Goal: Task Accomplishment & Management: Complete application form

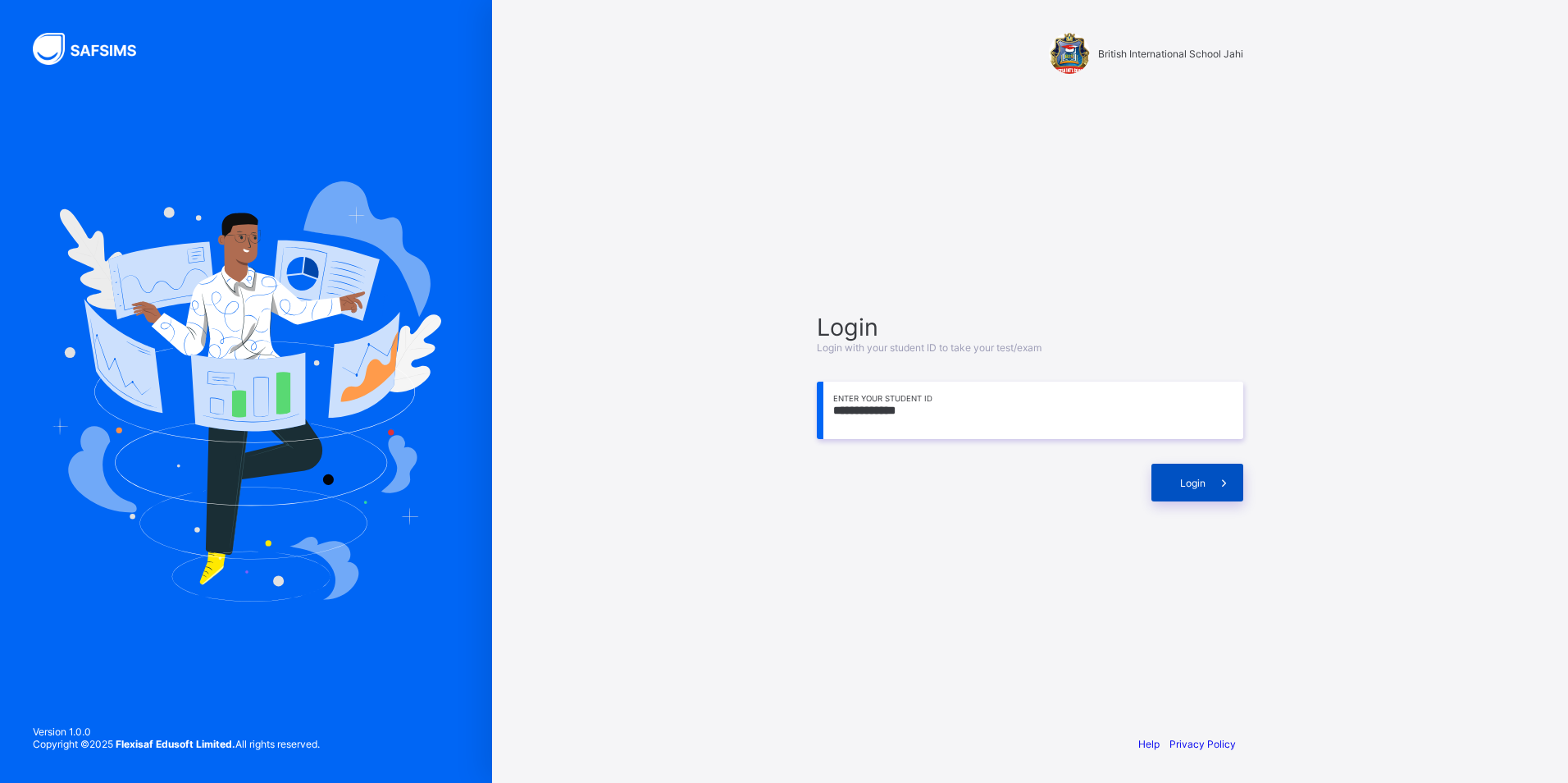
type input "**********"
click at [1207, 482] on span at bounding box center [1224, 482] width 37 height 37
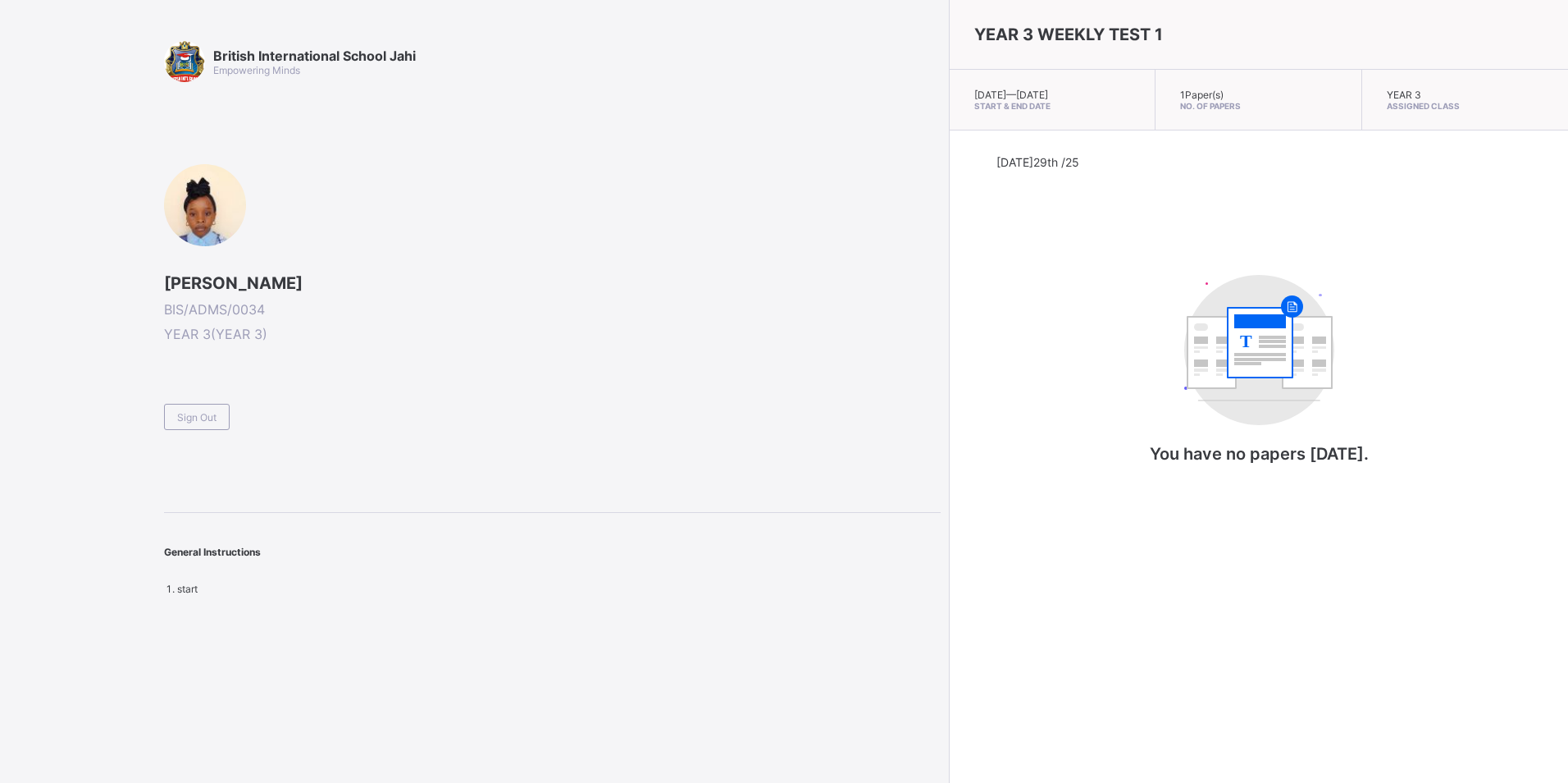
click at [316, 591] on li "start" at bounding box center [558, 588] width 763 height 12
click at [314, 595] on div "British International School Jahi Empowering Minds [PERSON_NAME] BIS/ADMS/0034 …" at bounding box center [470, 392] width 940 height 783
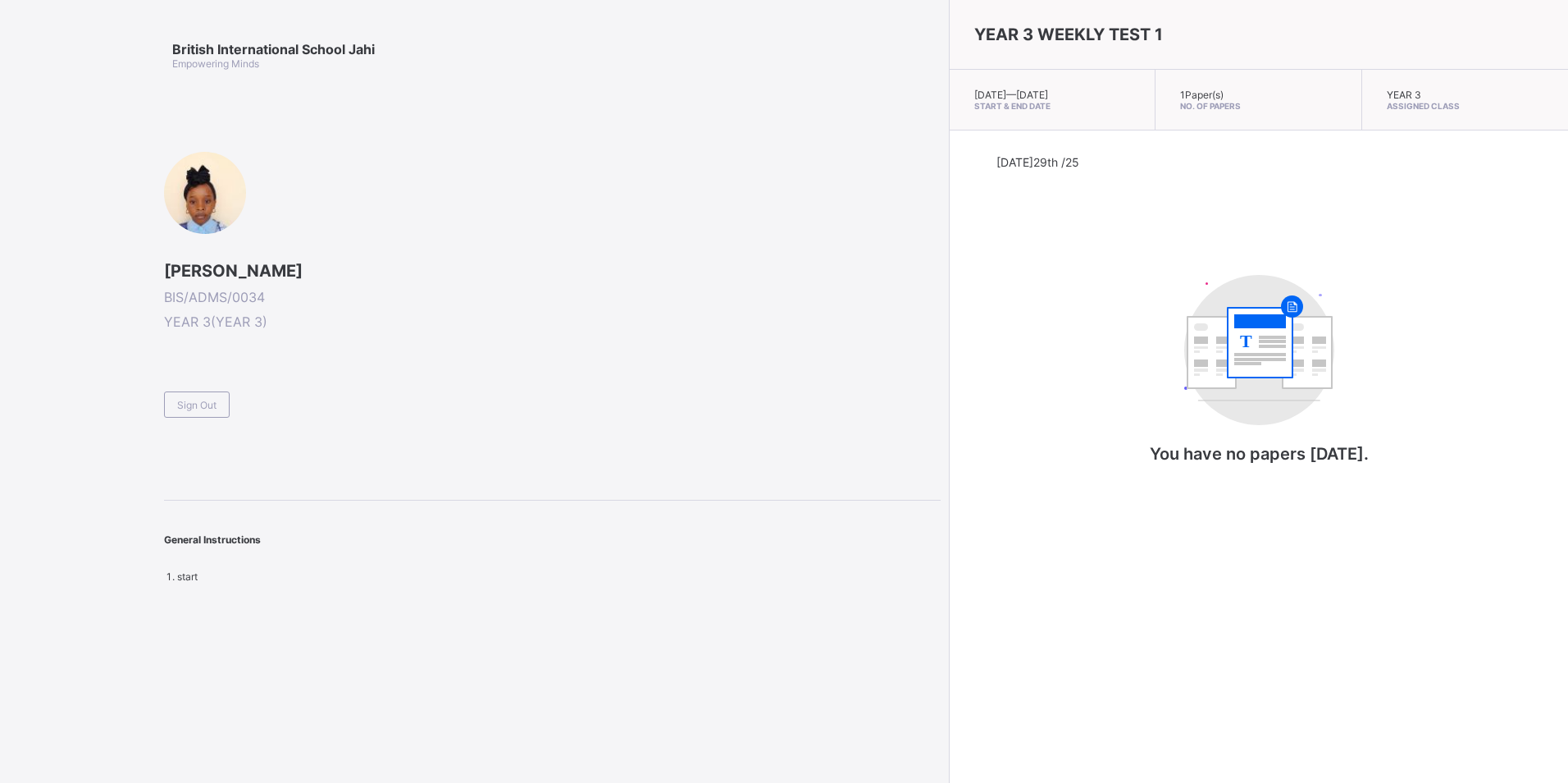
click at [1226, 378] on rect at bounding box center [1259, 342] width 66 height 72
drag, startPoint x: 603, startPoint y: 651, endPoint x: 641, endPoint y: 652, distance: 38.0
click at [632, 657] on div "British International School Jahi Empowering Minds [PERSON_NAME] BIS/ADMS/0034 …" at bounding box center [470, 392] width 940 height 783
click at [671, 615] on div "British International School Jahi Empowering Minds [PERSON_NAME] BIS/ADMS/0034 …" at bounding box center [470, 392] width 940 height 783
click at [733, 562] on div "General Instructions" at bounding box center [552, 531] width 776 height 62
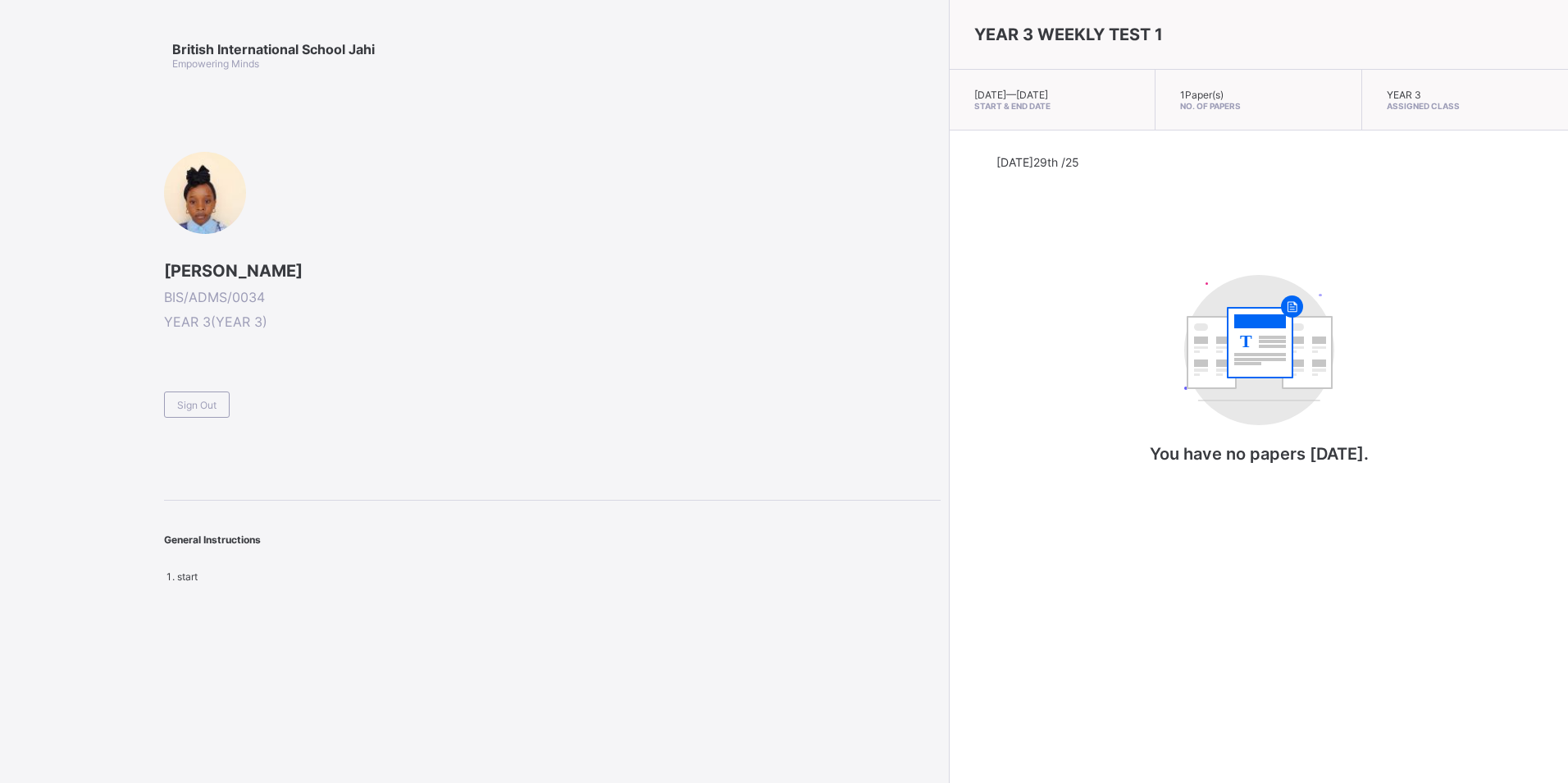
click at [191, 583] on span "start" at bounding box center [187, 576] width 20 height 12
click at [491, 370] on div "[PERSON_NAME] BIS/ADMS/0034 YEAR 3 ( YEAR 3 ) Sign Out" at bounding box center [552, 284] width 776 height 266
drag, startPoint x: 661, startPoint y: 225, endPoint x: 668, endPoint y: 234, distance: 11.4
click at [668, 234] on div "[PERSON_NAME] BIS/ADMS/0034 YEAR 3 ( YEAR 3 ) Sign Out" at bounding box center [552, 284] width 776 height 266
click at [197, 418] on div "Sign Out" at bounding box center [197, 405] width 65 height 26
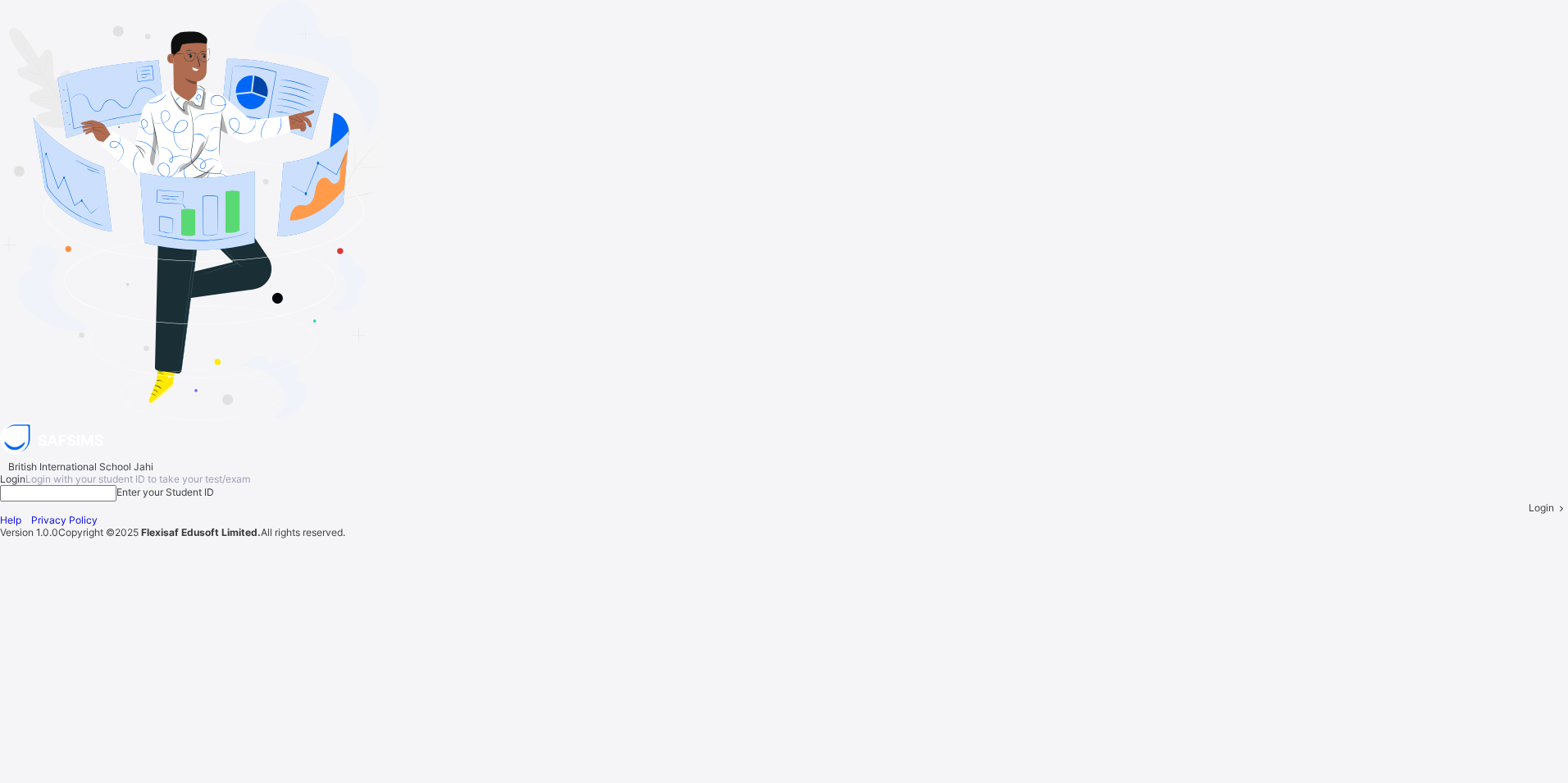
click at [116, 485] on input at bounding box center [58, 493] width 116 height 17
click at [1528, 501] on div "Login" at bounding box center [1548, 507] width 39 height 12
click at [1193, 501] on div "Login" at bounding box center [784, 507] width 1568 height 12
drag, startPoint x: 1029, startPoint y: 245, endPoint x: 1020, endPoint y: 237, distance: 12.0
click at [1020, 473] on div "**********" at bounding box center [784, 493] width 1568 height 41
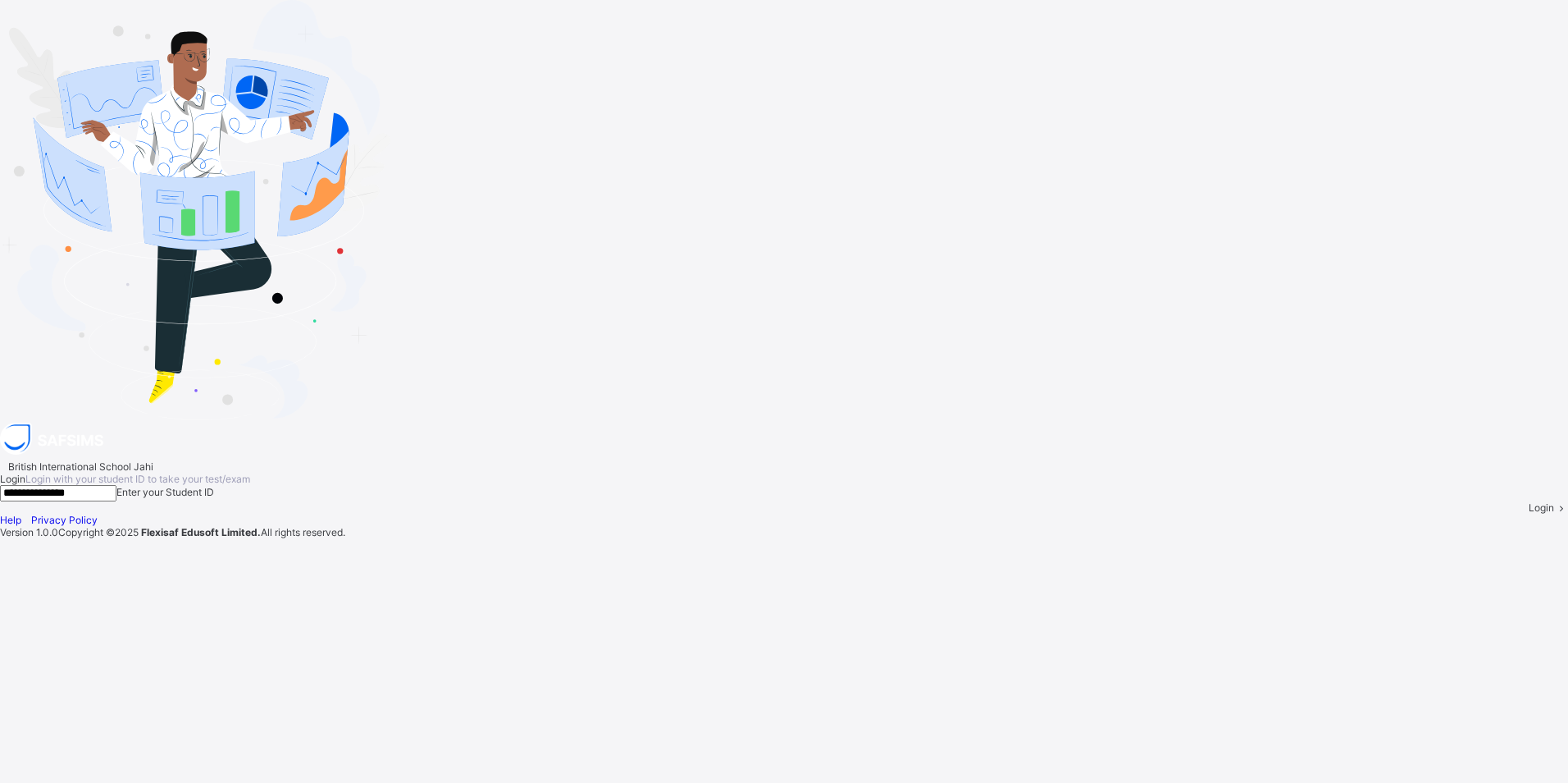
click at [1554, 501] on span at bounding box center [1561, 507] width 14 height 12
click at [1528, 501] on div "Login" at bounding box center [1548, 507] width 39 height 12
click at [1554, 501] on span at bounding box center [1561, 507] width 14 height 12
click at [116, 485] on input "**********" at bounding box center [58, 493] width 116 height 17
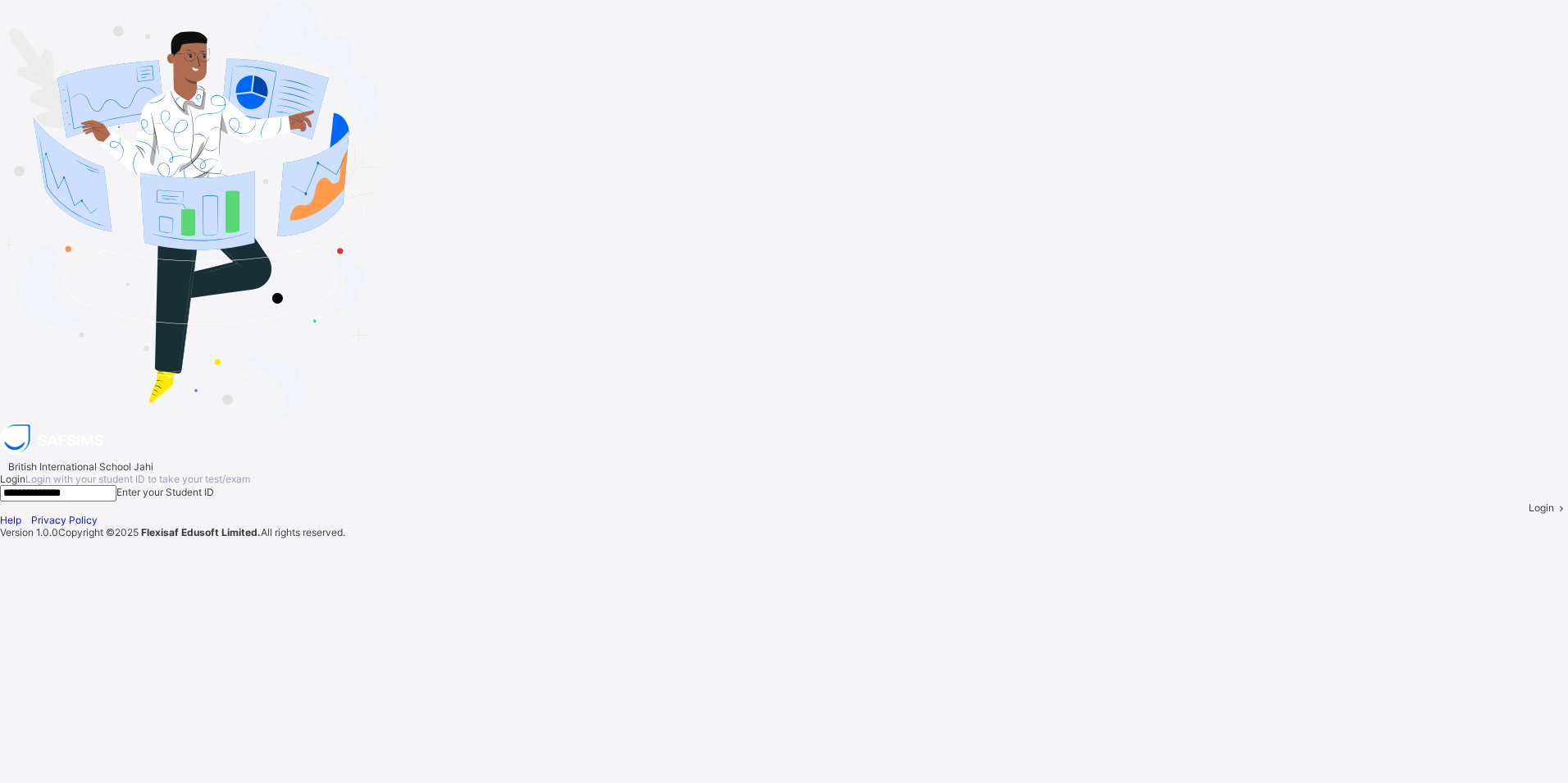
click at [116, 485] on input "**********" at bounding box center [58, 493] width 116 height 17
type input "**********"
click at [1554, 501] on span at bounding box center [1561, 507] width 14 height 12
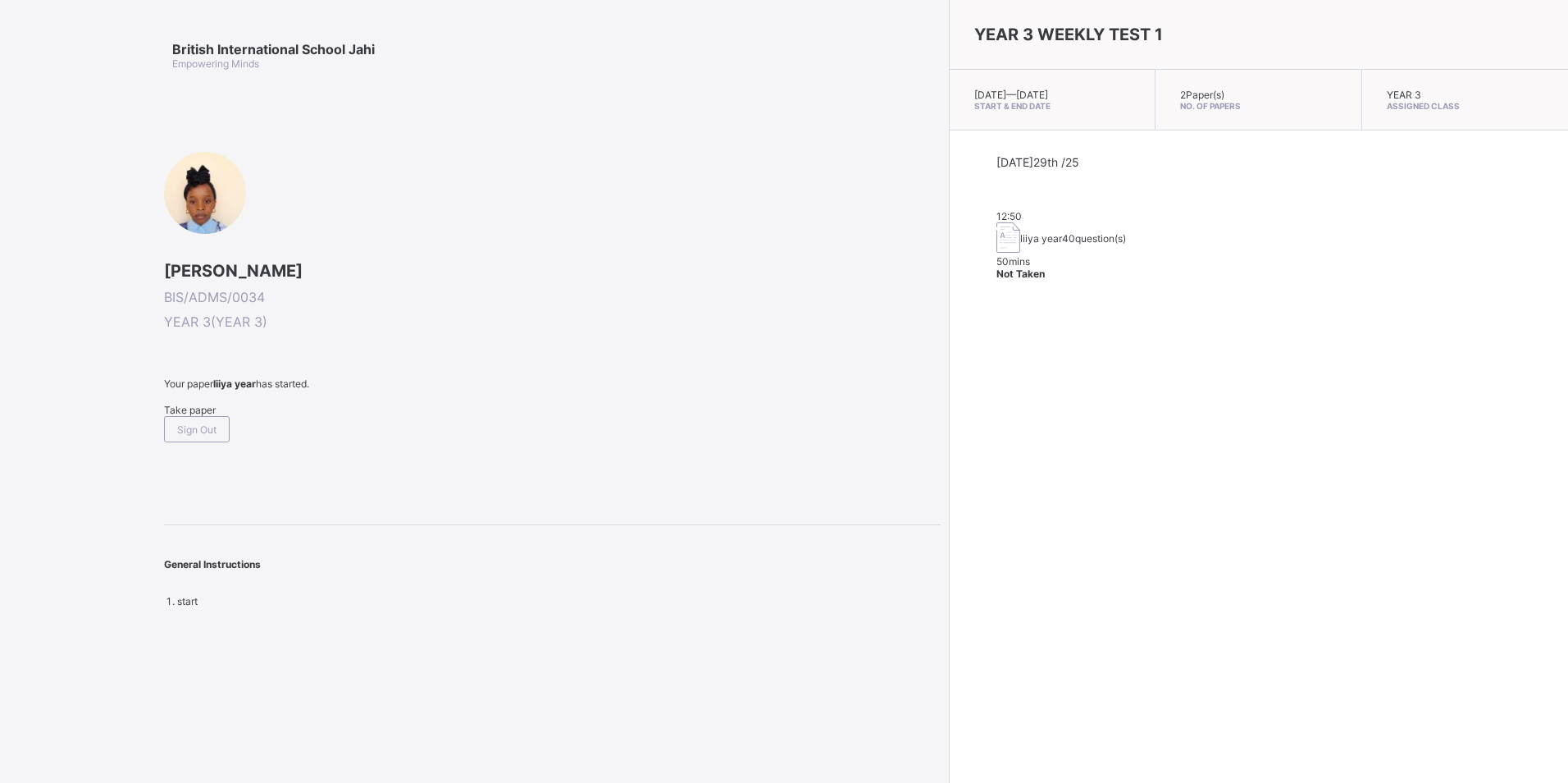
click at [212, 416] on span "Take paper" at bounding box center [189, 409] width 51 height 12
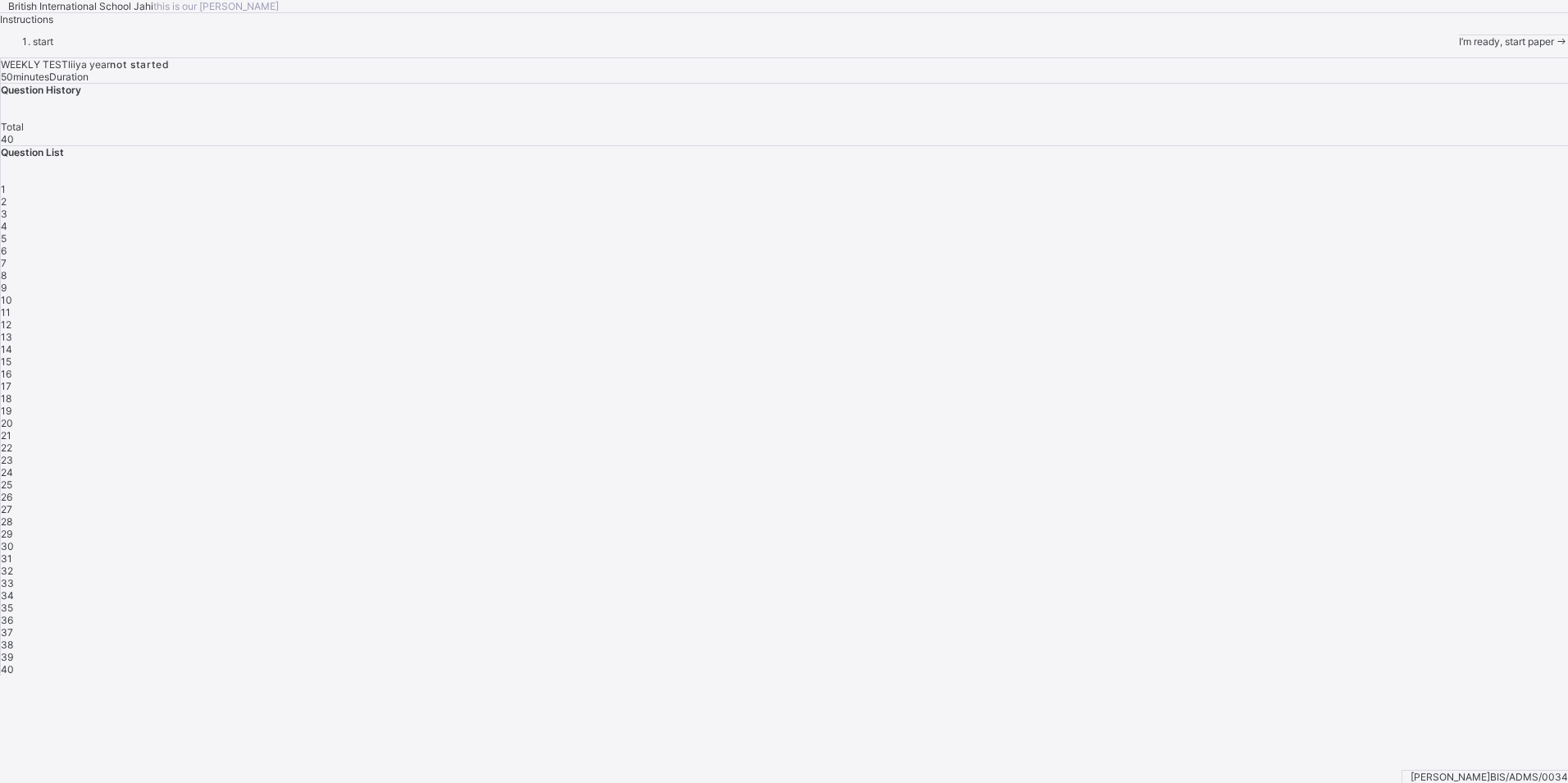
click at [1458, 48] on span "I’m ready, start paper" at bounding box center [1506, 41] width 95 height 12
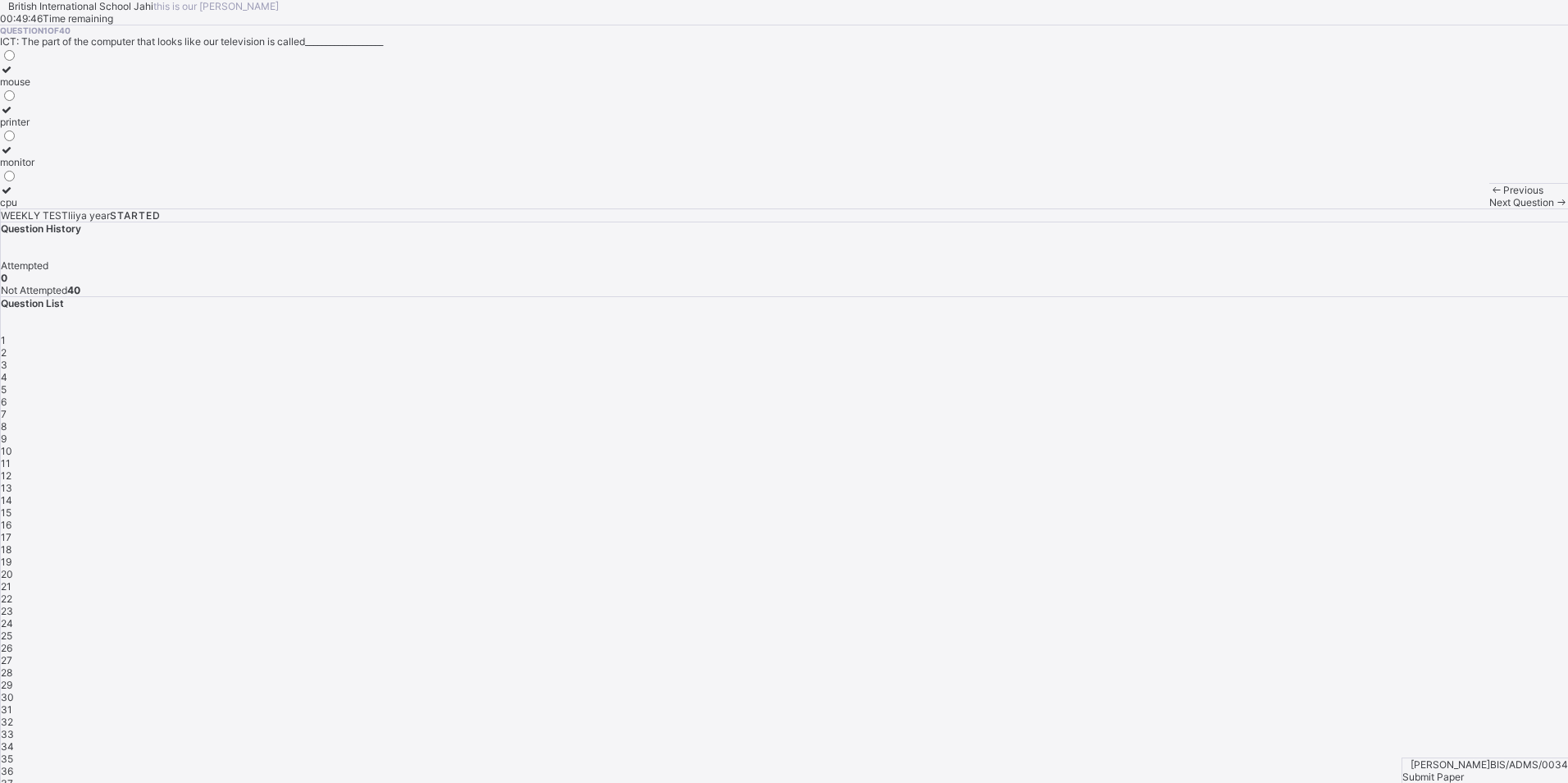
click at [34, 168] on div "monitor" at bounding box center [17, 161] width 34 height 12
click at [1489, 209] on span "Next Question" at bounding box center [1521, 201] width 65 height 12
drag, startPoint x: 248, startPoint y: 323, endPoint x: 256, endPoint y: 332, distance: 12.0
click at [37, 168] on label "CPU" at bounding box center [19, 156] width 37 height 24
click at [1489, 209] on span "Next Question" at bounding box center [1521, 201] width 65 height 12
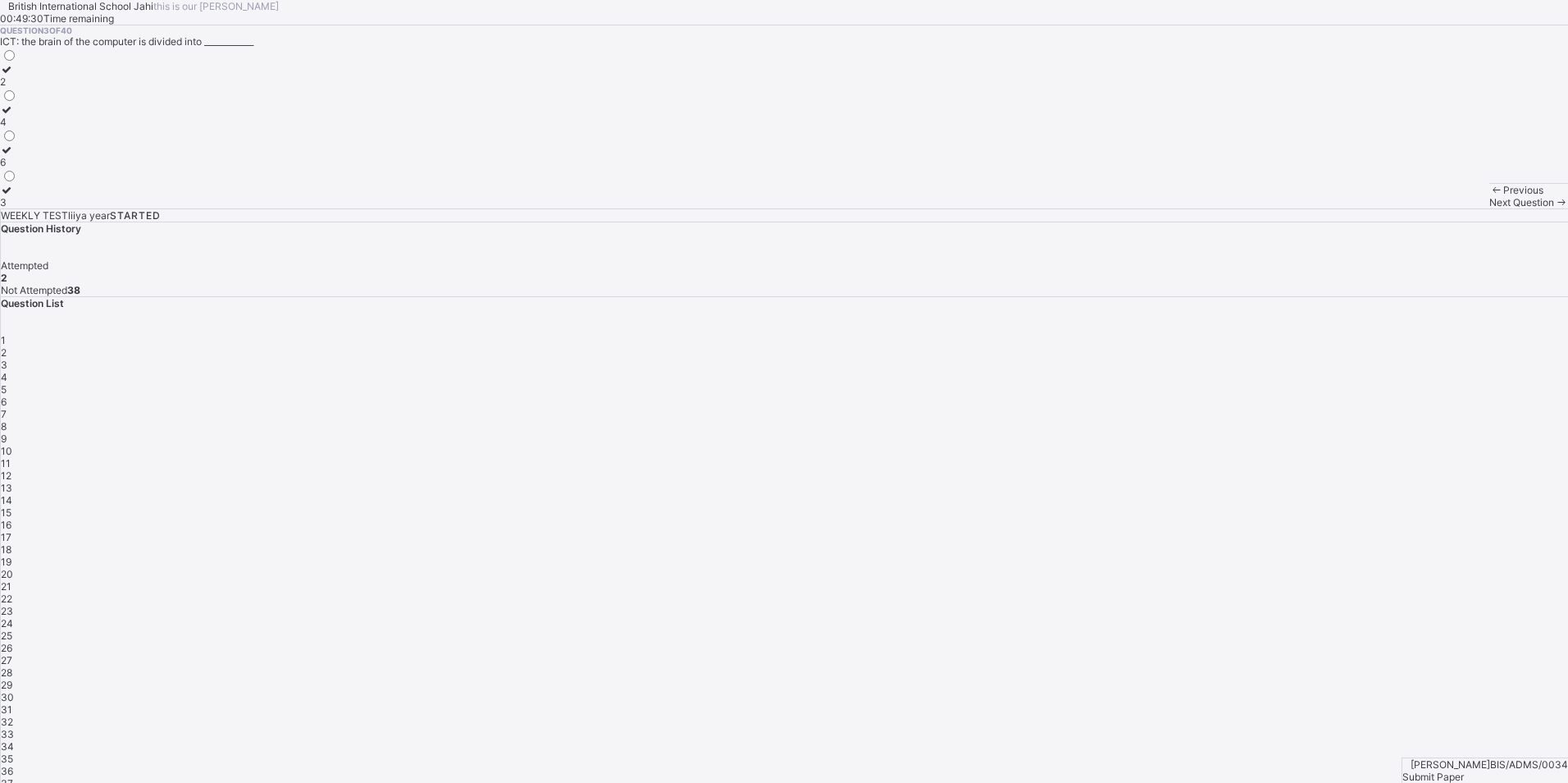
click at [17, 128] on div "4" at bounding box center [8, 121] width 17 height 12
click at [1489, 209] on span "Next Question" at bounding box center [1521, 201] width 65 height 12
drag, startPoint x: 372, startPoint y: 333, endPoint x: 646, endPoint y: 432, distance: 291.3
click at [44, 168] on label "mouse" at bounding box center [21, 156] width 44 height 24
click at [1554, 209] on icon at bounding box center [1561, 201] width 14 height 12
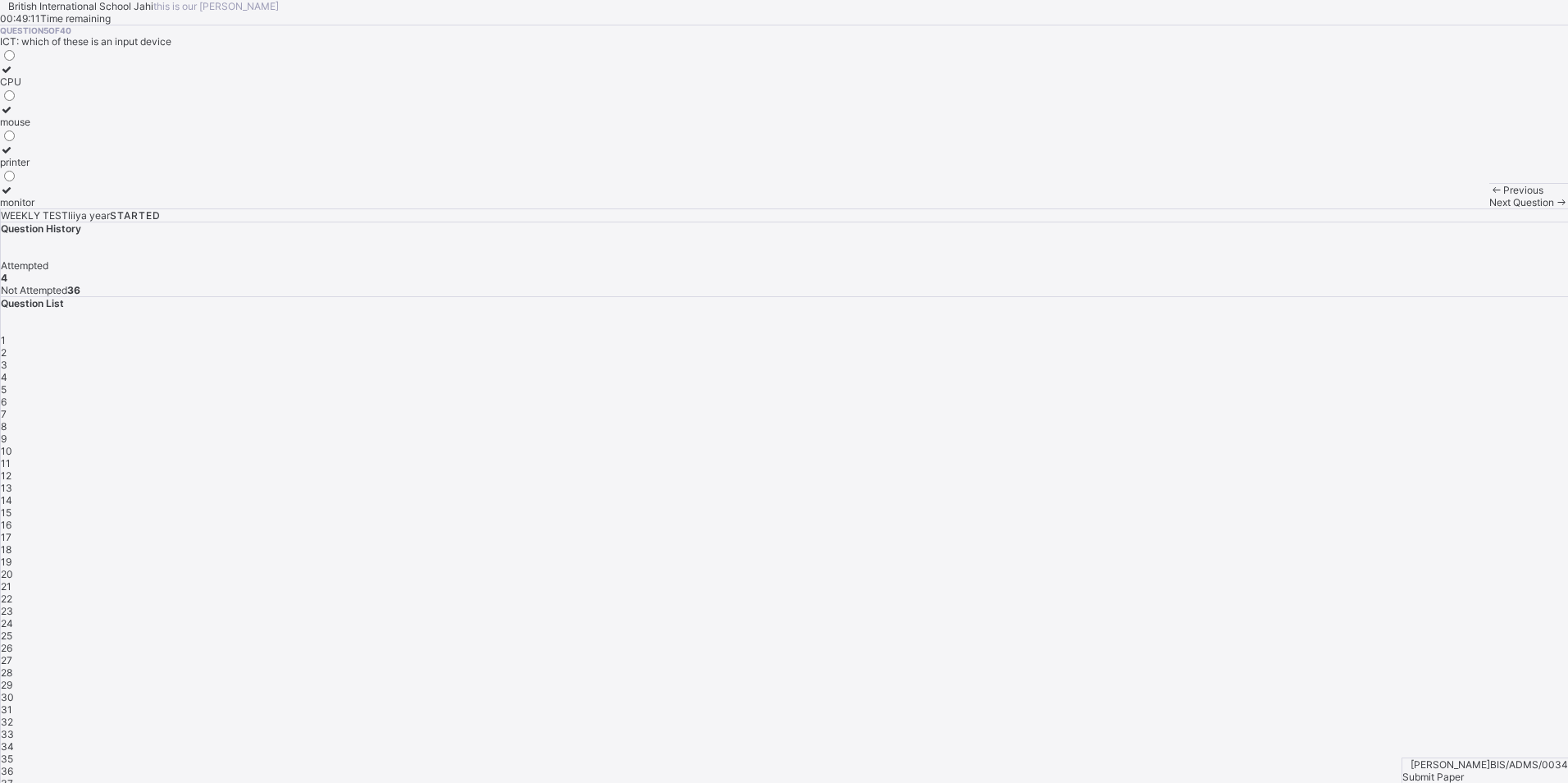
drag, startPoint x: 221, startPoint y: 232, endPoint x: 270, endPoint y: 318, distance: 99.0
click at [34, 88] on div "CPU" at bounding box center [17, 81] width 34 height 12
click at [1489, 209] on span "Next Question" at bounding box center [1521, 201] width 65 height 12
click at [72, 128] on label "Decorating" at bounding box center [35, 116] width 72 height 24
click at [1554, 209] on span at bounding box center [1561, 201] width 14 height 12
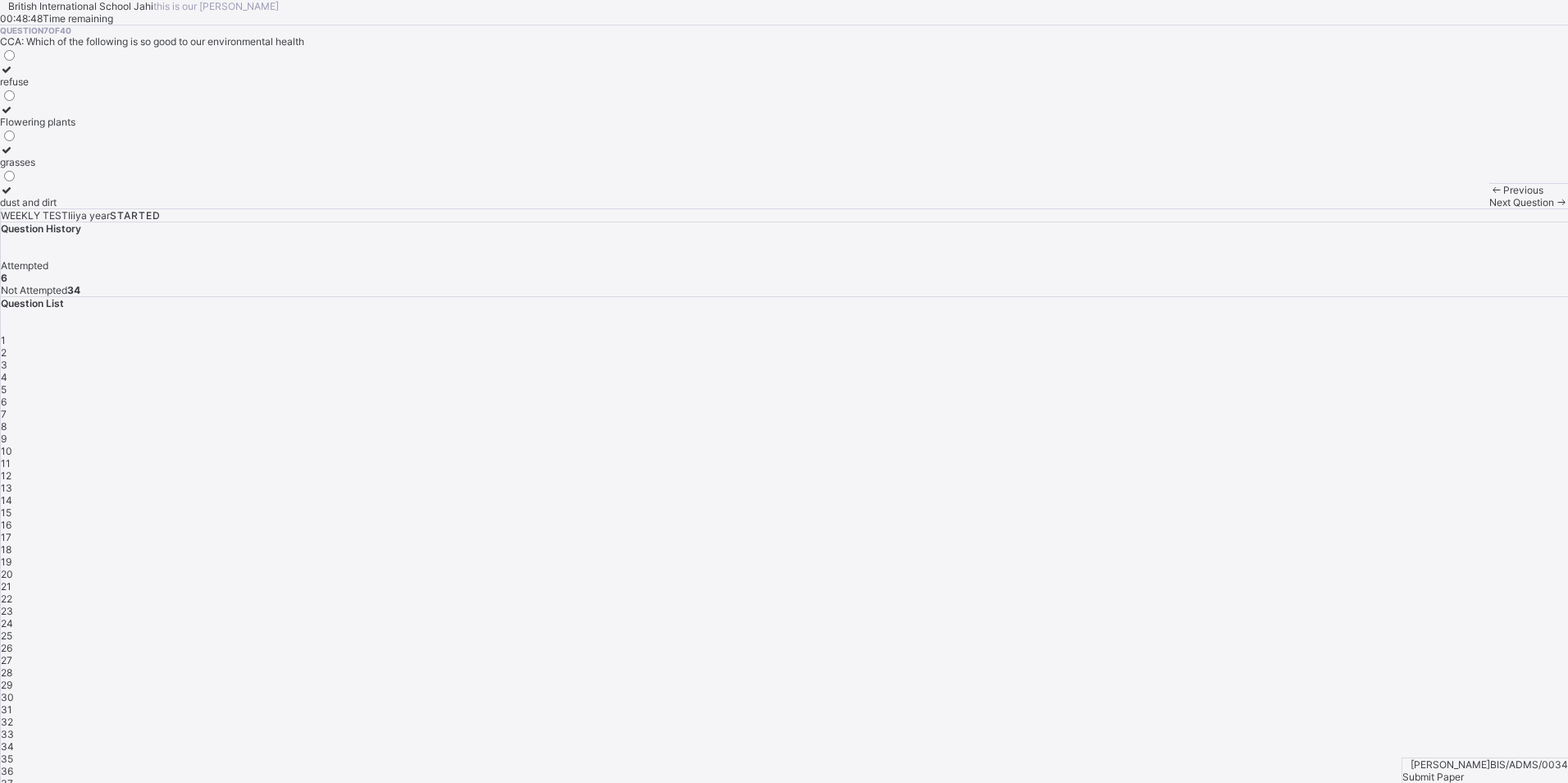
click at [75, 128] on div "Flowering plants" at bounding box center [37, 121] width 75 height 12
click at [1489, 209] on span "Next Question" at bounding box center [1521, 201] width 65 height 12
click at [73, 128] on div "waste and dirt" at bounding box center [36, 121] width 73 height 12
click at [1554, 209] on span at bounding box center [1561, 201] width 14 height 12
click at [34, 88] on div "Road" at bounding box center [17, 81] width 34 height 12
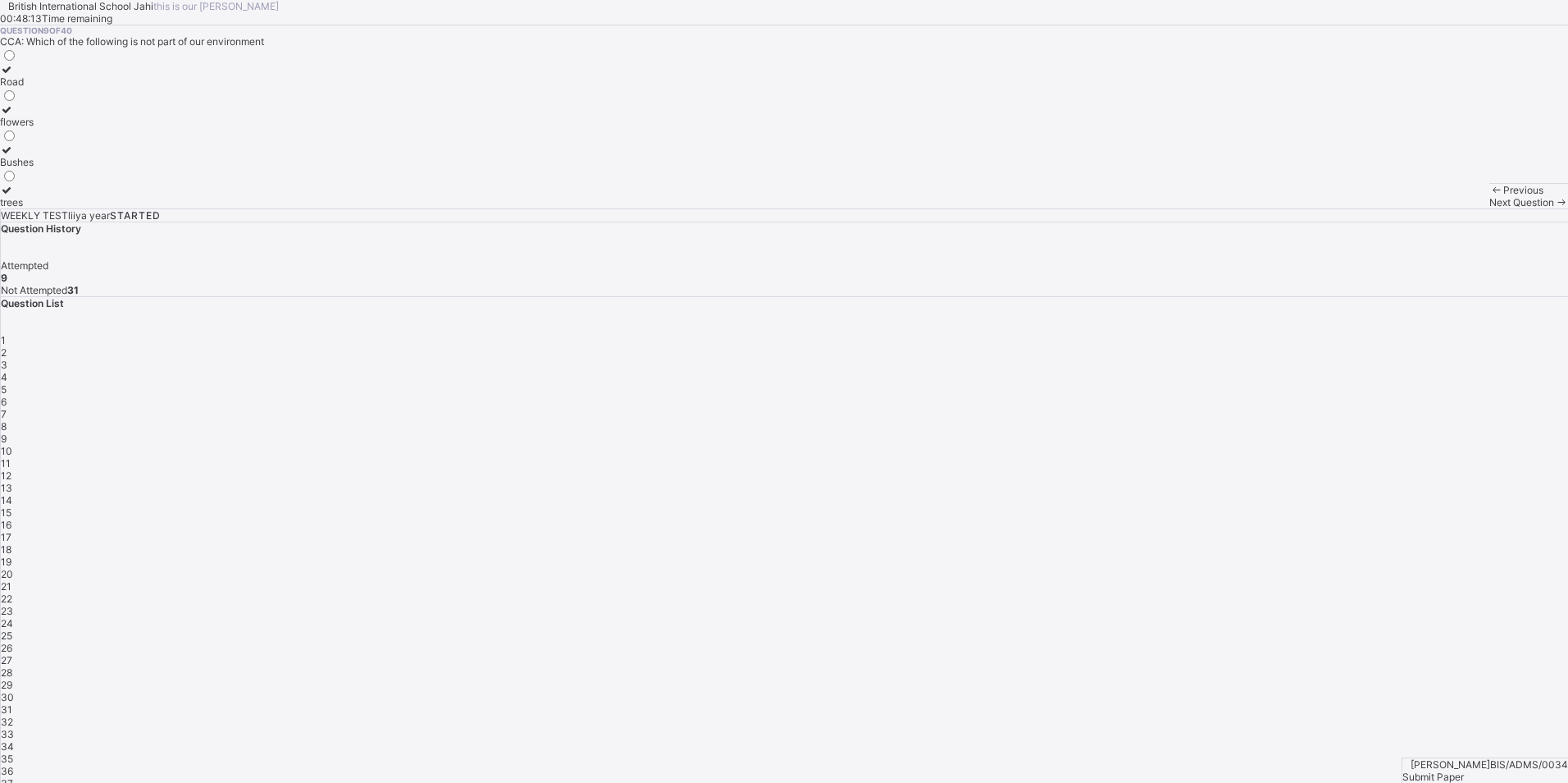
click at [1489, 209] on div "Next Question" at bounding box center [1528, 201] width 78 height 12
click at [76, 88] on label "our Community" at bounding box center [38, 76] width 76 height 24
click at [1489, 209] on div "Next Question" at bounding box center [1528, 201] width 78 height 12
drag, startPoint x: 268, startPoint y: 341, endPoint x: 309, endPoint y: 371, distance: 50.8
click at [51, 209] on div "Hundreds Units Thousands Tens" at bounding box center [25, 128] width 51 height 160
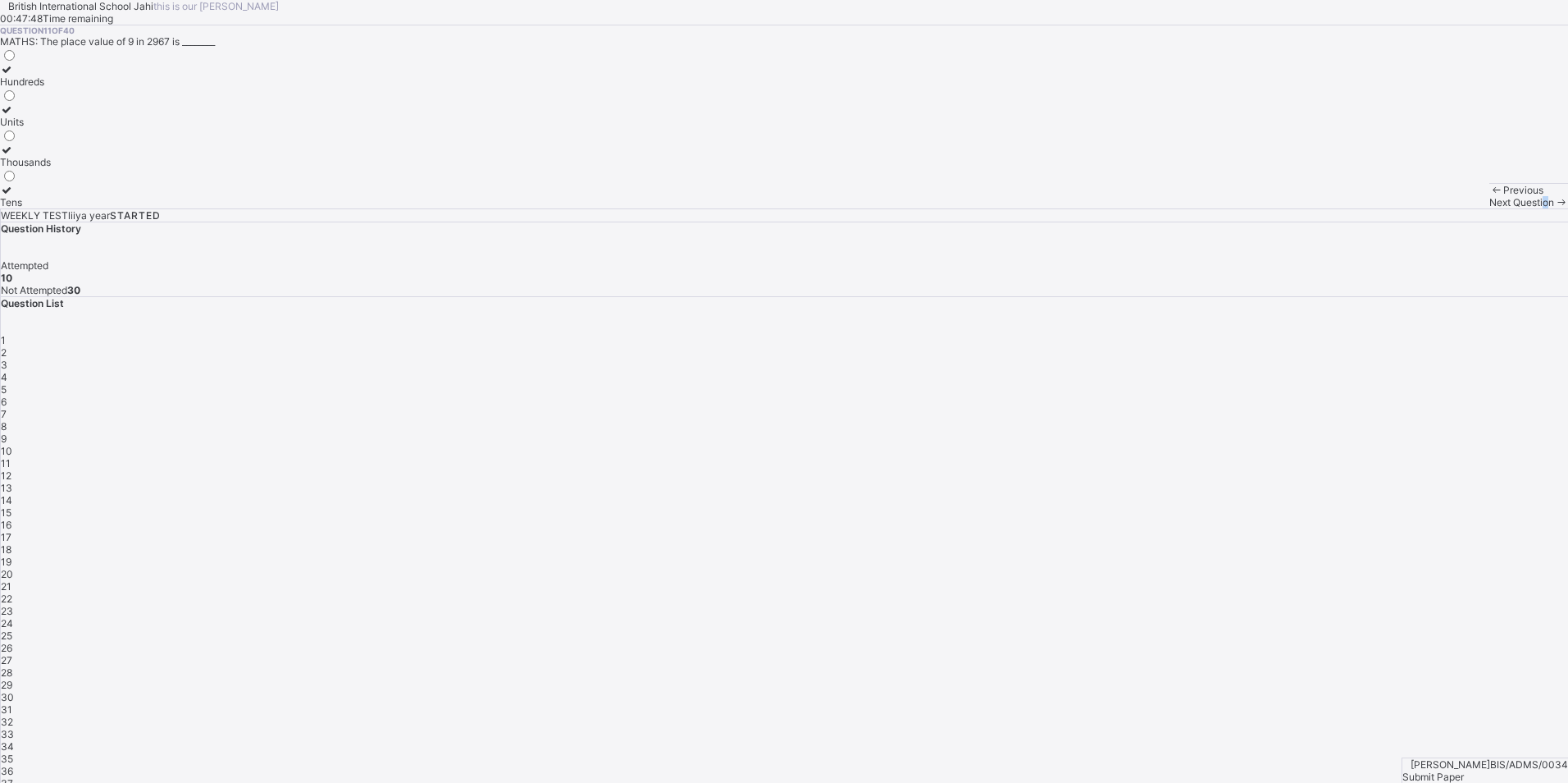
click at [1489, 209] on span "Next Question" at bounding box center [1521, 201] width 65 height 12
click at [19, 168] on div "327" at bounding box center [9, 161] width 19 height 12
click at [1554, 209] on icon at bounding box center [1561, 201] width 14 height 12
click at [17, 168] on div "8" at bounding box center [8, 161] width 17 height 12
click at [1489, 209] on div "Previous Next Question" at bounding box center [1528, 195] width 78 height 25
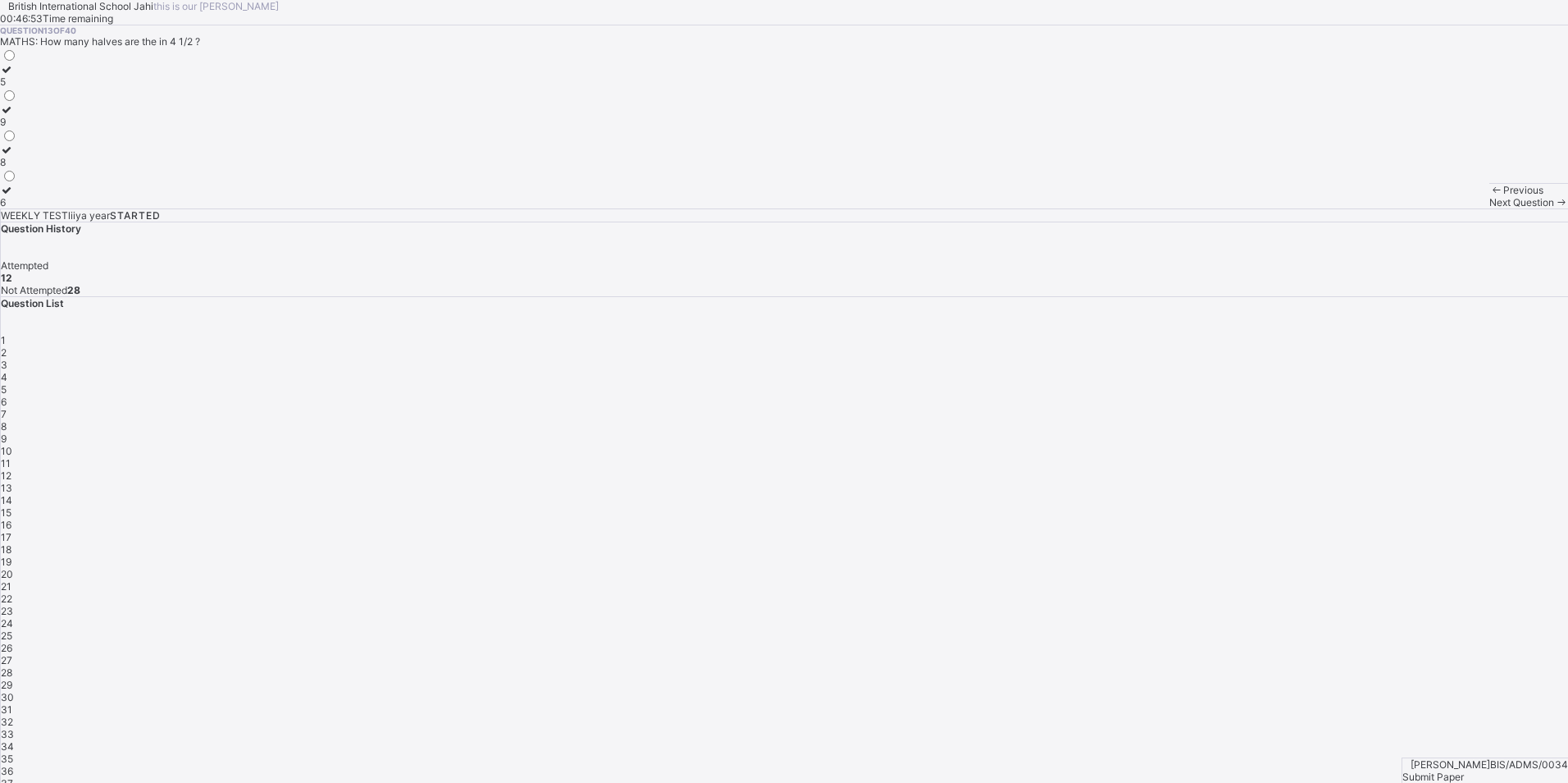
click at [10, 457] on span "11" at bounding box center [6, 462] width 10 height 12
click at [51, 168] on div "Thousands" at bounding box center [25, 161] width 51 height 12
click at [1489, 209] on span "Next Question" at bounding box center [1521, 201] width 65 height 12
click at [1497, 367] on div "1 2 3 4 5 6 7 8 9 10 11 12 13 14 15 16 17 18 19 20 21 22 23 24 25 26 27 28 29 3…" at bounding box center [784, 580] width 1567 height 492
click at [1489, 209] on div "Next Question" at bounding box center [1528, 201] width 78 height 12
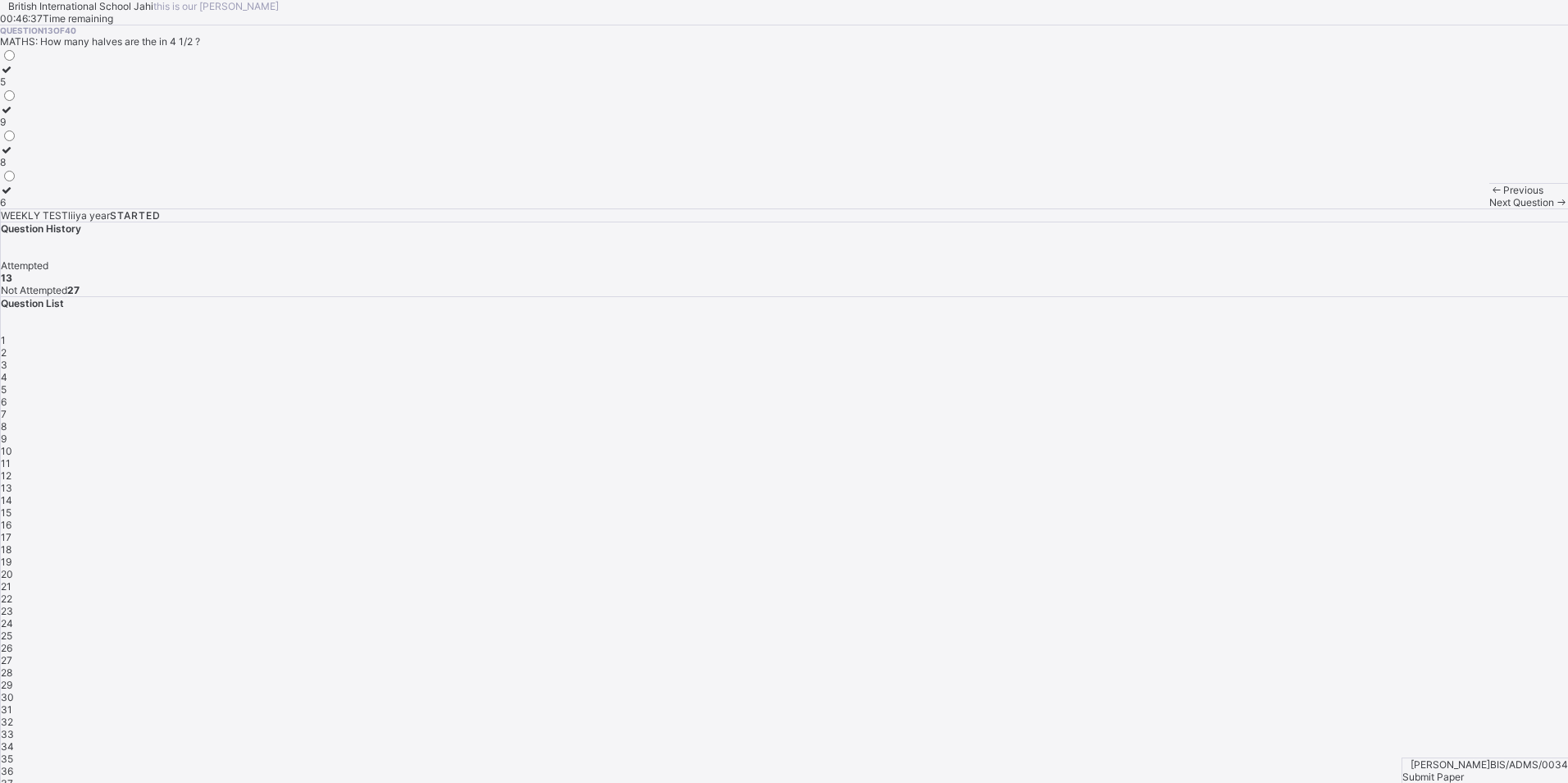
drag, startPoint x: 1117, startPoint y: 743, endPoint x: 1131, endPoint y: 757, distance: 19.8
click at [1489, 209] on span "Next Question" at bounding box center [1521, 201] width 65 height 12
click at [41, 209] on label "equal" at bounding box center [20, 196] width 41 height 24
click at [1489, 209] on span "Next Question" at bounding box center [1521, 201] width 65 height 12
click at [25, 168] on div "3,5, 7" at bounding box center [12, 161] width 25 height 12
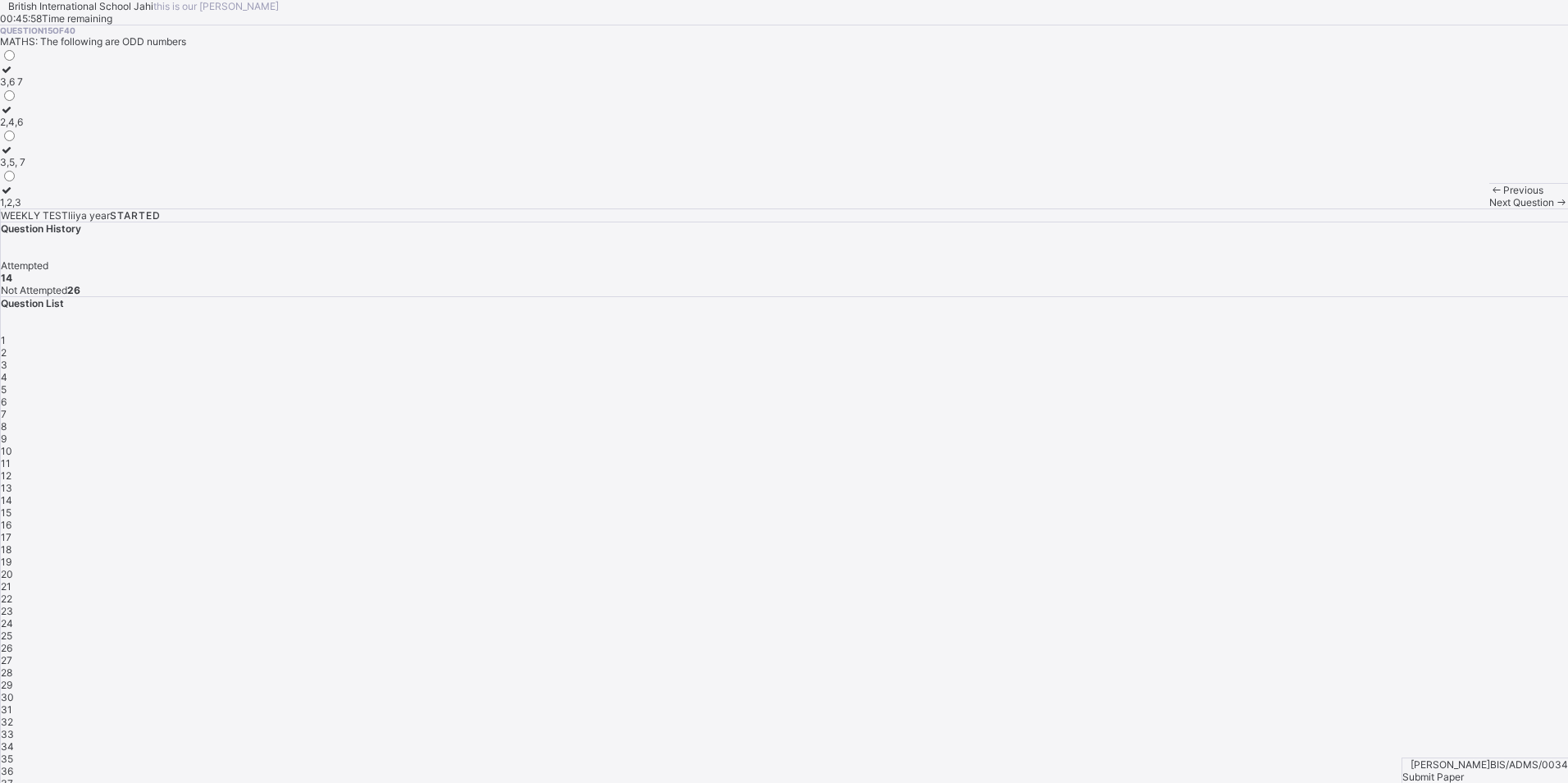
click at [1554, 209] on icon at bounding box center [1561, 201] width 14 height 12
click at [45, 209] on div "Slowly" at bounding box center [22, 201] width 45 height 12
click at [1489, 209] on div "Next Question" at bounding box center [1528, 201] width 78 height 12
click at [49, 88] on label "Speed" at bounding box center [24, 76] width 49 height 24
click at [1554, 209] on span at bounding box center [1561, 201] width 14 height 12
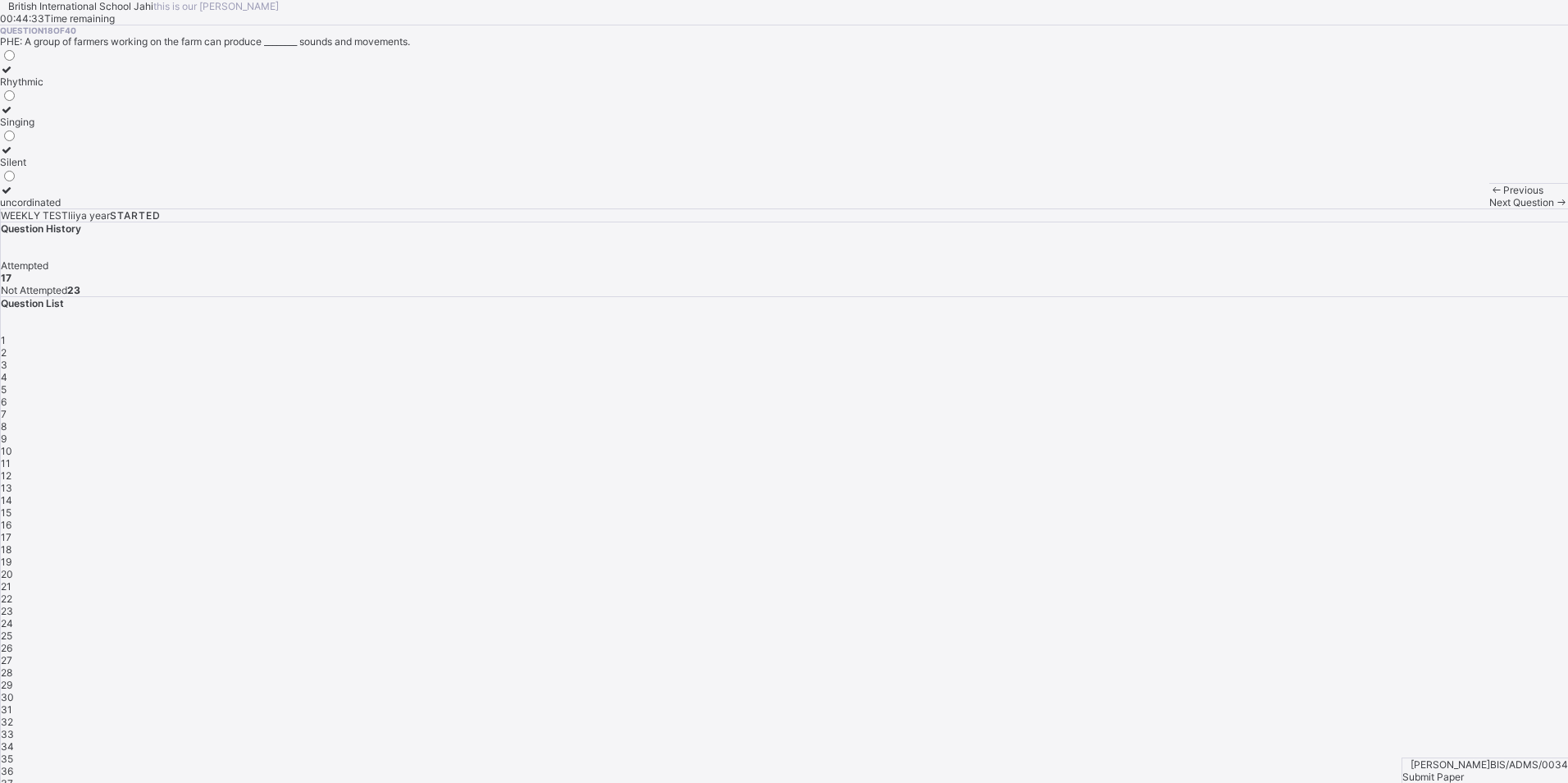
drag, startPoint x: 436, startPoint y: 250, endPoint x: 447, endPoint y: 254, distance: 11.7
click at [61, 88] on label "Rhythmic" at bounding box center [30, 76] width 61 height 24
click at [1489, 209] on span "Next Question" at bounding box center [1521, 201] width 65 height 12
click at [41, 209] on label "Fighting" at bounding box center [20, 196] width 41 height 24
click at [1489, 209] on div "Next Question" at bounding box center [1528, 201] width 78 height 12
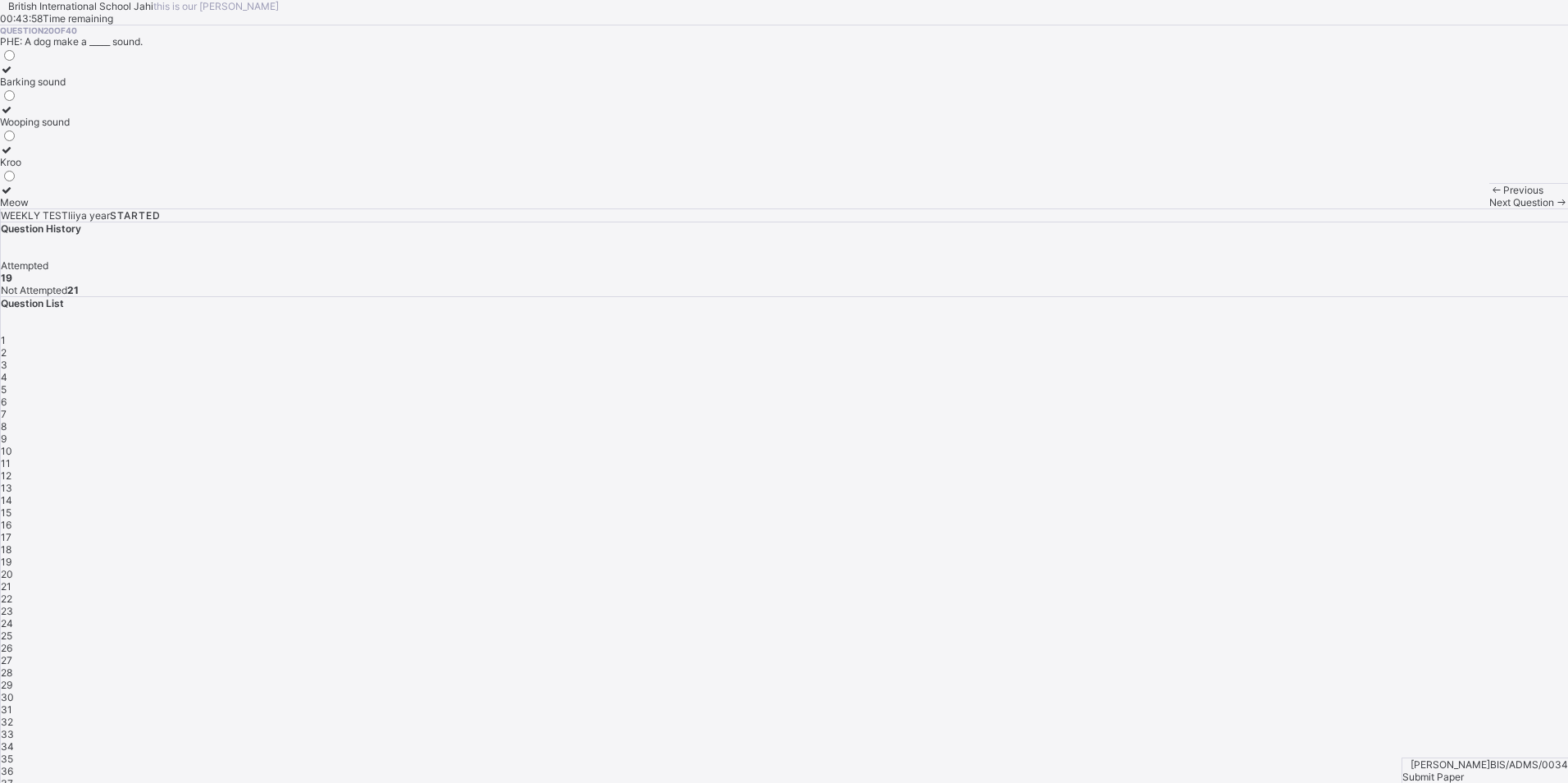
click at [70, 88] on div "Barking sound" at bounding box center [34, 81] width 70 height 12
click at [1489, 209] on span "Next Question" at bounding box center [1521, 201] width 65 height 12
click at [78, 209] on div "False Not true True Non of the above" at bounding box center [39, 128] width 78 height 160
click at [78, 168] on div "True" at bounding box center [39, 161] width 78 height 12
click at [1489, 209] on div "Next Question" at bounding box center [1528, 201] width 78 height 12
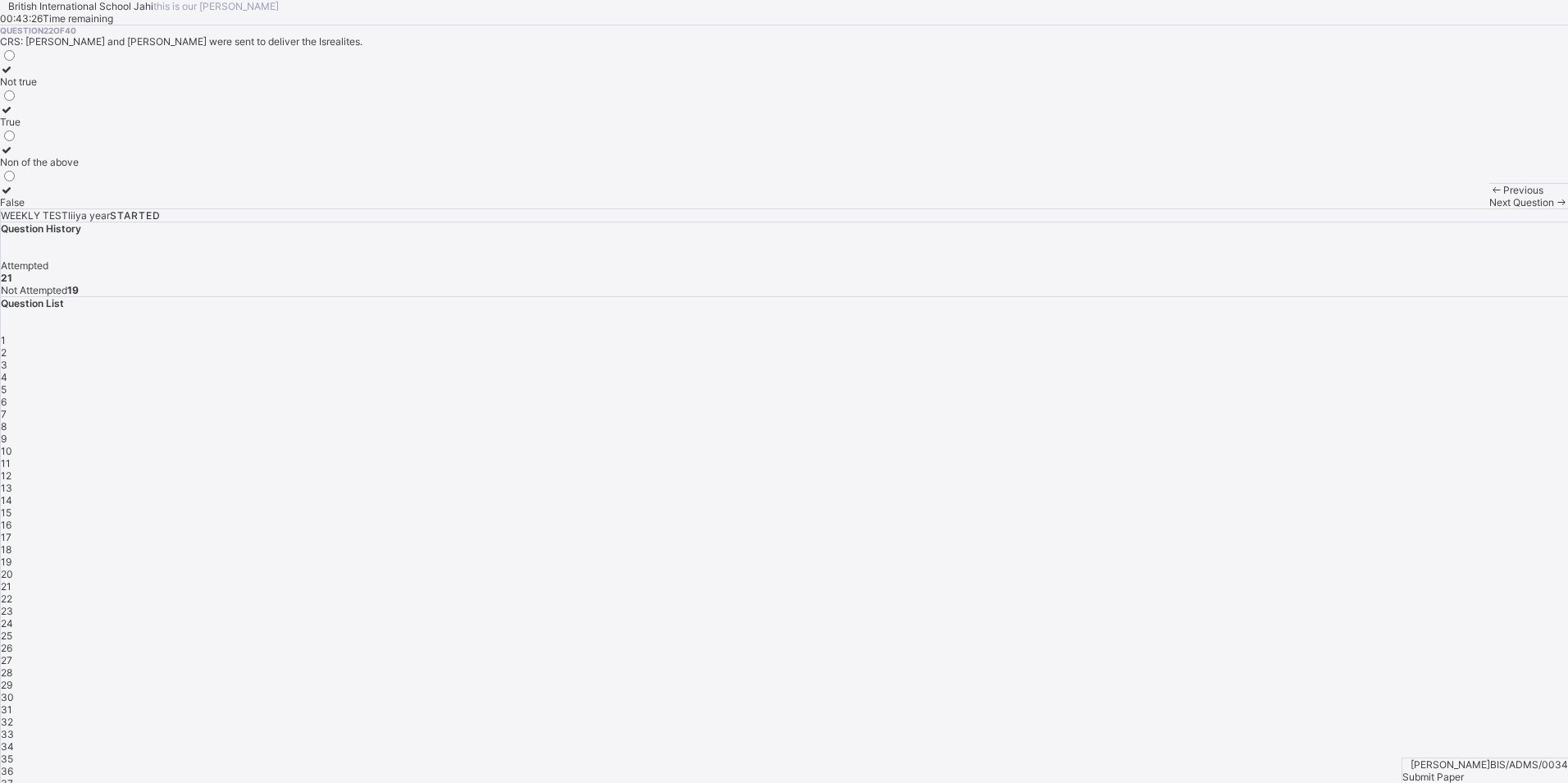
click at [11, 580] on span "21" at bounding box center [6, 585] width 10 height 12
click at [78, 168] on div "True" at bounding box center [39, 161] width 78 height 12
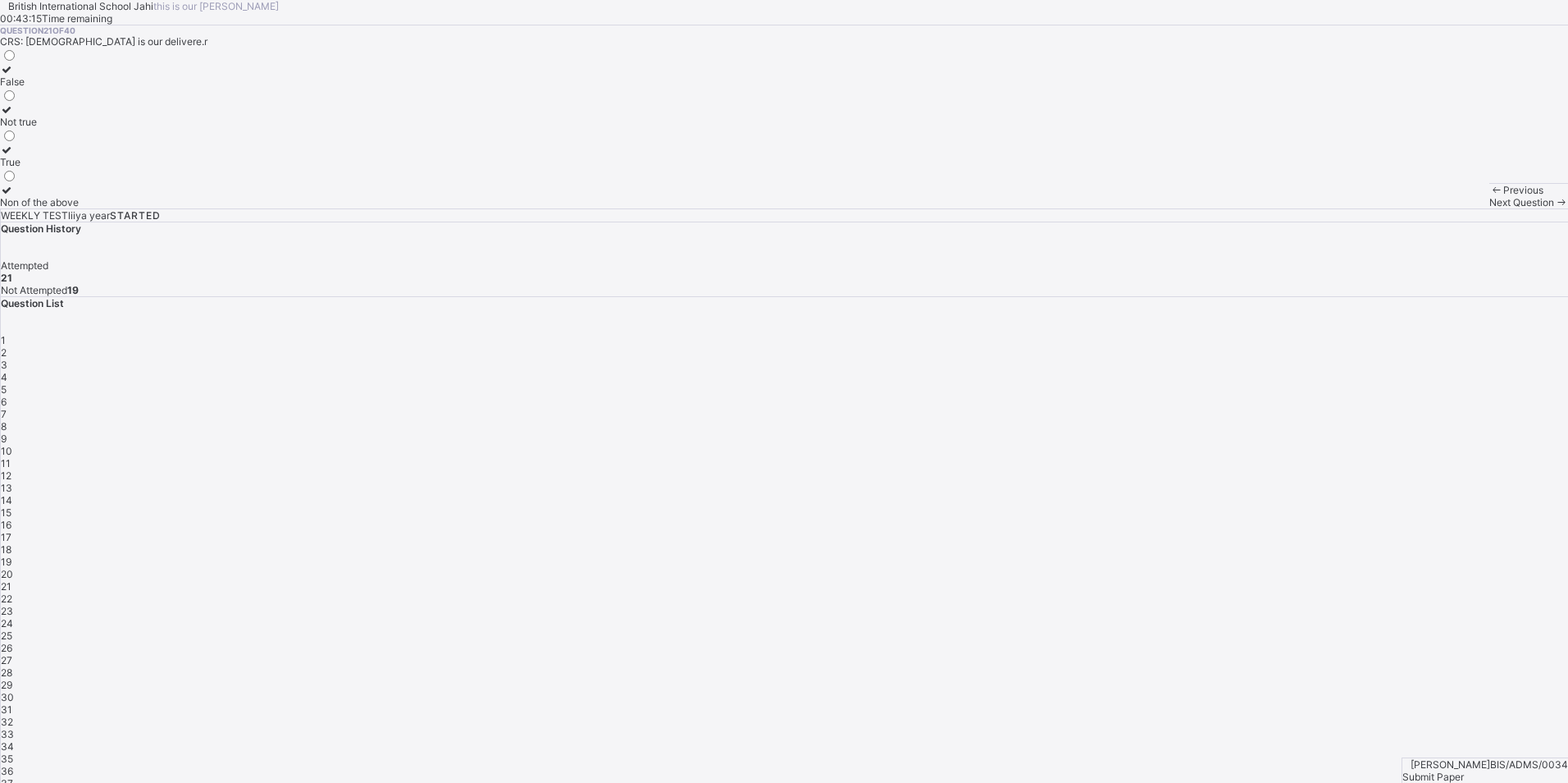
drag, startPoint x: 332, startPoint y: 338, endPoint x: 440, endPoint y: 443, distance: 150.6
click at [440, 209] on div "British International School Jahi this is our [PERSON_NAME] 00:43:15 Time remai…" at bounding box center [784, 104] width 1568 height 209
click at [78, 209] on div "Non of the above" at bounding box center [39, 201] width 78 height 12
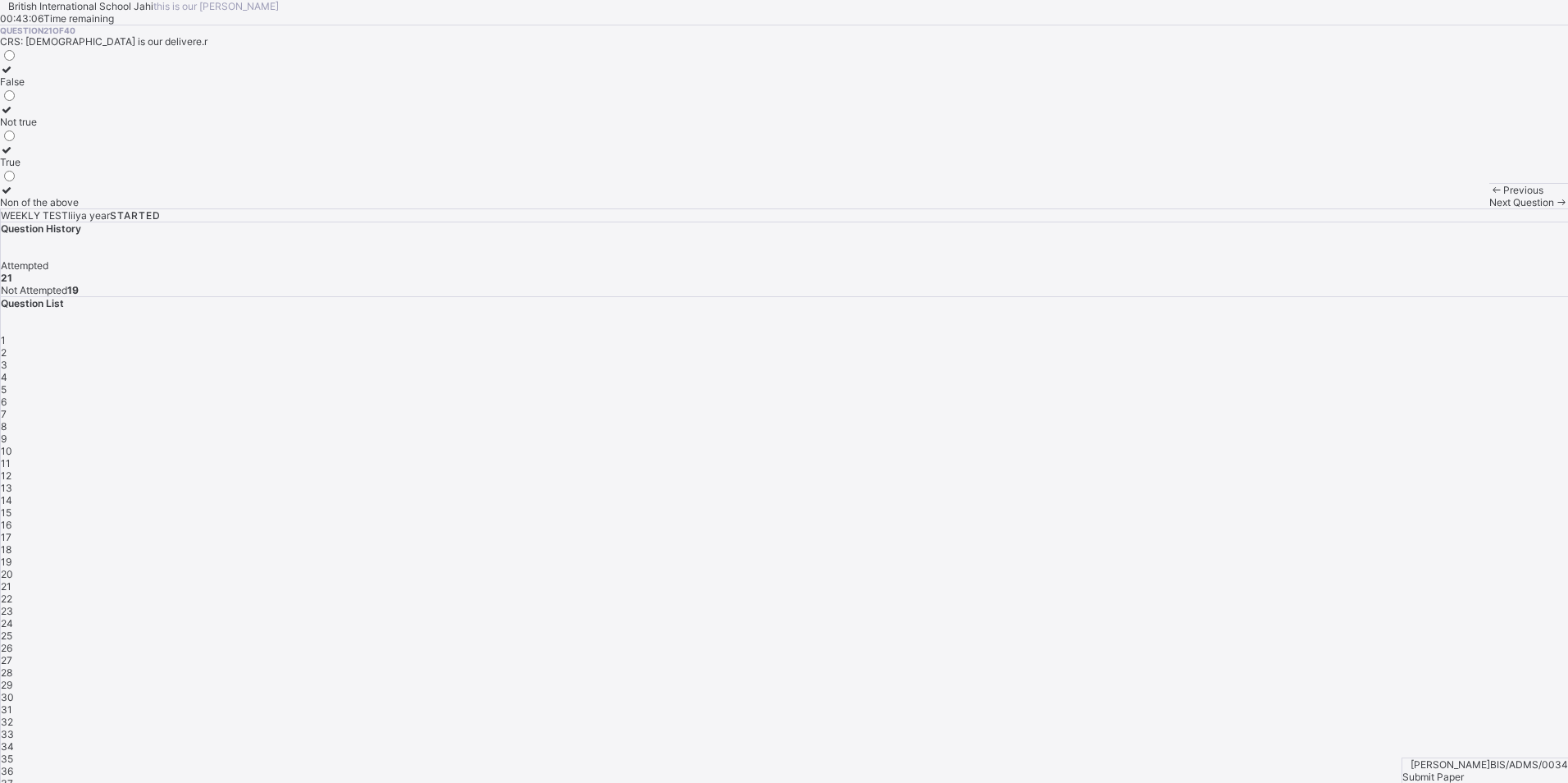
click at [78, 209] on div "Non of the above" at bounding box center [39, 201] width 78 height 12
drag, startPoint x: 385, startPoint y: 387, endPoint x: 330, endPoint y: 414, distance: 61.3
click at [78, 209] on div "False Not true True Non of the above" at bounding box center [39, 128] width 78 height 160
click at [78, 209] on div "Non of the above" at bounding box center [39, 201] width 78 height 12
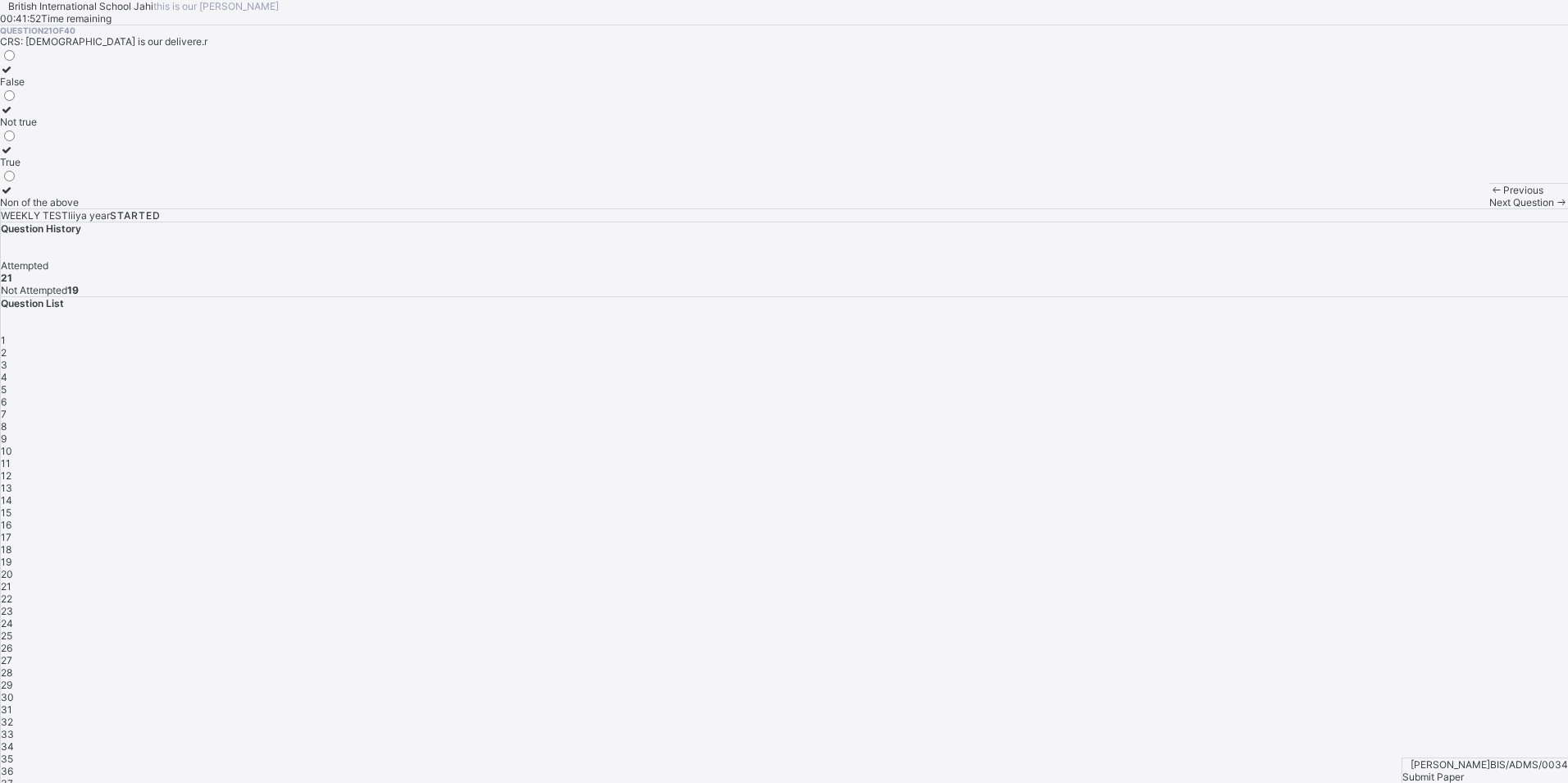
click at [14, 196] on icon at bounding box center [7, 189] width 14 height 12
click at [1489, 209] on span "Next Question" at bounding box center [1521, 201] width 65 height 12
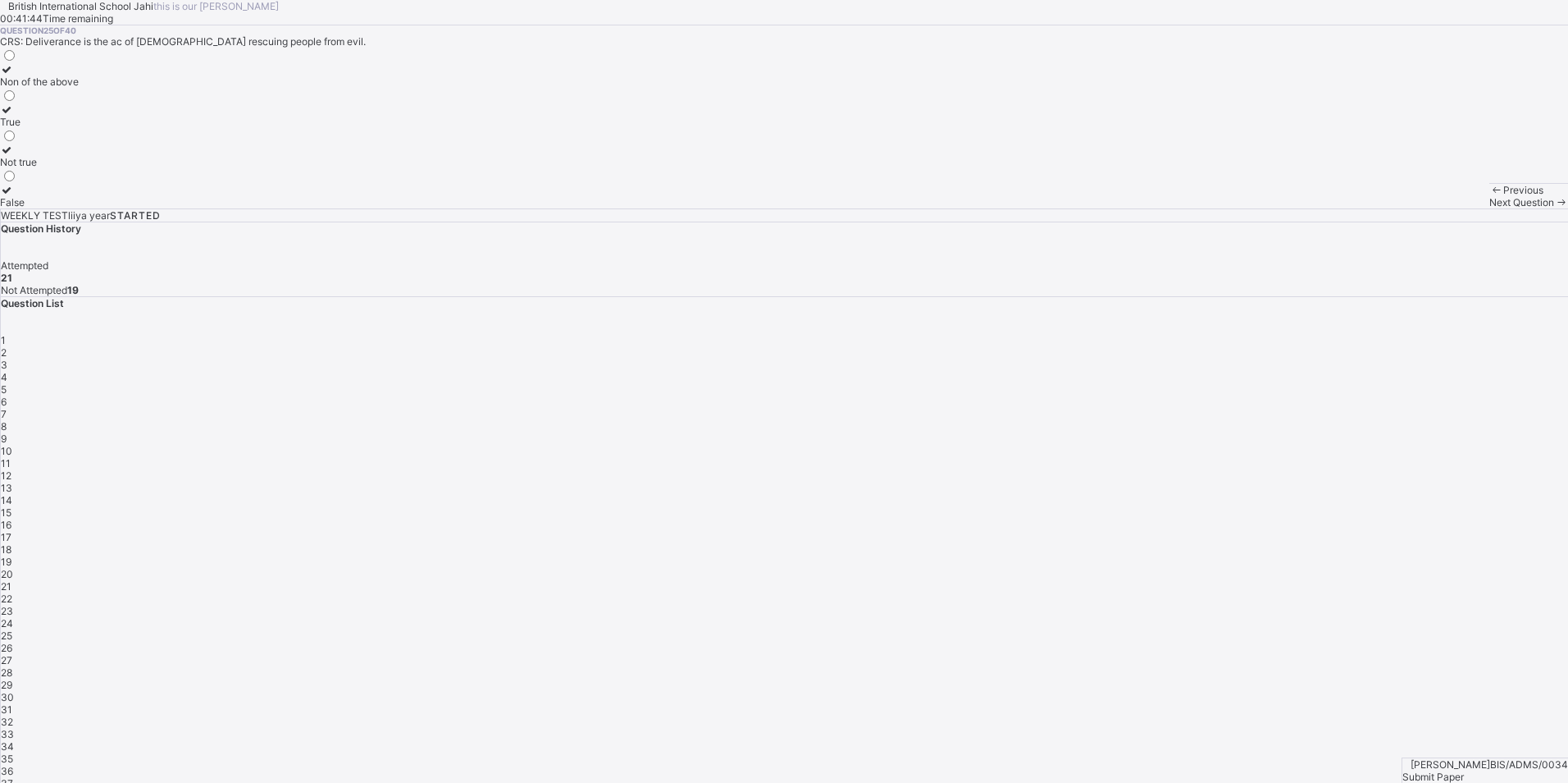
click at [1489, 209] on span "Next Question" at bounding box center [1521, 201] width 65 height 12
click at [49, 168] on div "Breadth" at bounding box center [24, 161] width 49 height 12
click at [1489, 209] on div "Next Question" at bounding box center [1528, 201] width 78 height 12
click at [79, 209] on div "athroom scale" at bounding box center [39, 201] width 79 height 12
click at [1554, 209] on span at bounding box center [1561, 201] width 14 height 12
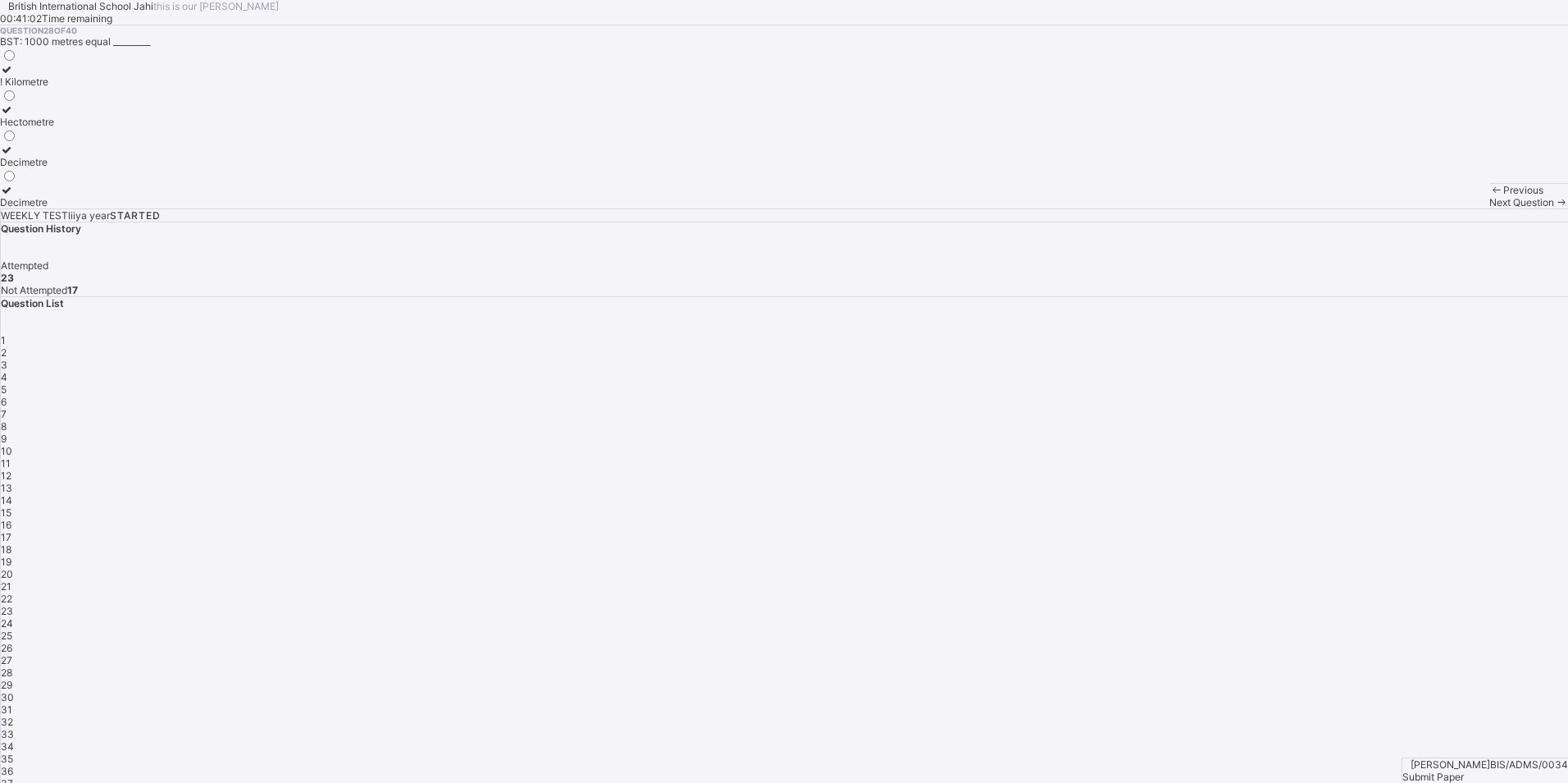
click at [54, 88] on div "! Kilometre" at bounding box center [27, 81] width 54 height 12
click at [1489, 209] on span "Next Question" at bounding box center [1521, 201] width 65 height 12
click at [30, 128] on div "Seven" at bounding box center [15, 121] width 30 height 12
click at [1489, 209] on span "Next Question" at bounding box center [1521, 201] width 65 height 12
click at [72, 168] on div "Hands span" at bounding box center [35, 161] width 72 height 12
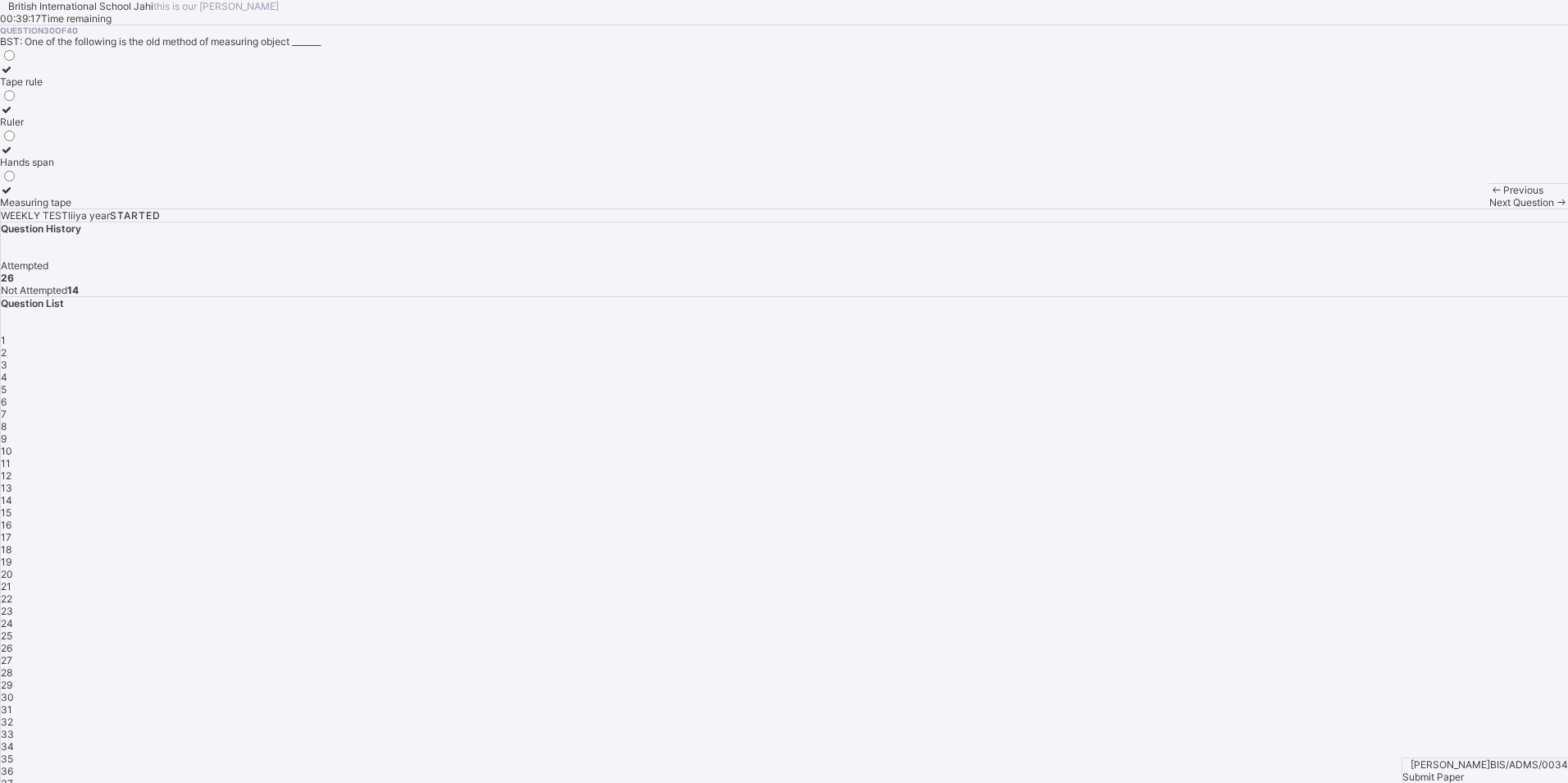
click at [1489, 209] on div "Previous Next Question" at bounding box center [1528, 195] width 78 height 25
drag, startPoint x: 1139, startPoint y: 740, endPoint x: 1090, endPoint y: 749, distance: 49.8
click at [1489, 209] on span "Next Question" at bounding box center [1521, 201] width 65 height 12
click at [113, 168] on div "To look neat and healthy" at bounding box center [56, 161] width 113 height 12
click at [1489, 209] on span "Next Question" at bounding box center [1521, 201] width 65 height 12
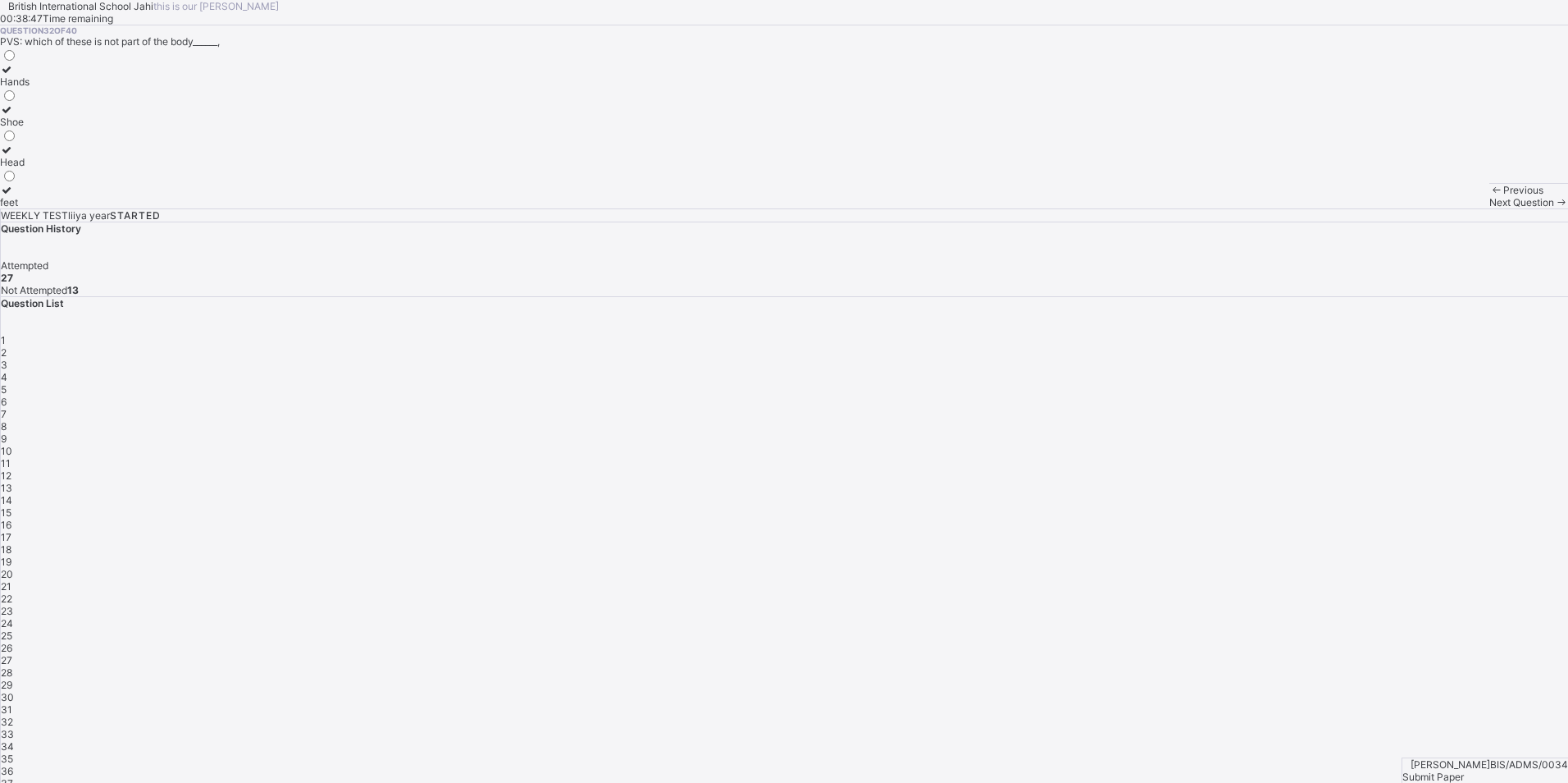
click at [30, 128] on div "Shoe" at bounding box center [15, 121] width 30 height 12
click at [1489, 209] on div "Next Question" at bounding box center [1528, 201] width 78 height 12
click at [133, 128] on div "Sleeping without bathing" at bounding box center [66, 121] width 133 height 12
click at [1554, 209] on span at bounding box center [1561, 201] width 14 height 12
click at [70, 209] on div "Good grooming" at bounding box center [34, 201] width 70 height 12
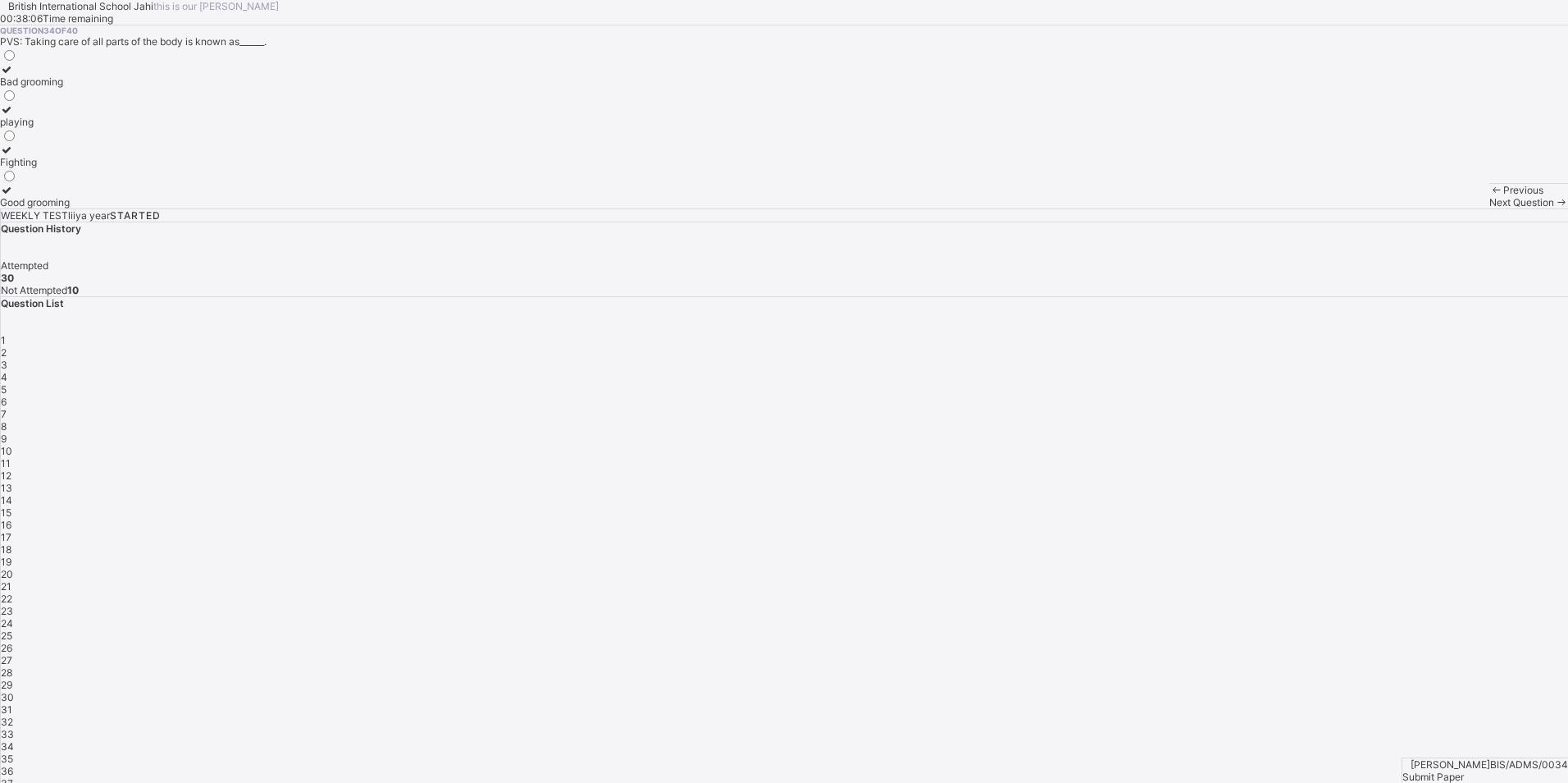
click at [1554, 209] on span at bounding box center [1561, 201] width 14 height 12
click at [108, 128] on div "Taking care of the body" at bounding box center [54, 121] width 108 height 12
click at [1554, 209] on span at bounding box center [1561, 201] width 14 height 12
click at [14, 116] on icon at bounding box center [7, 109] width 14 height 12
click at [1489, 209] on span "Next Question" at bounding box center [1521, 201] width 65 height 12
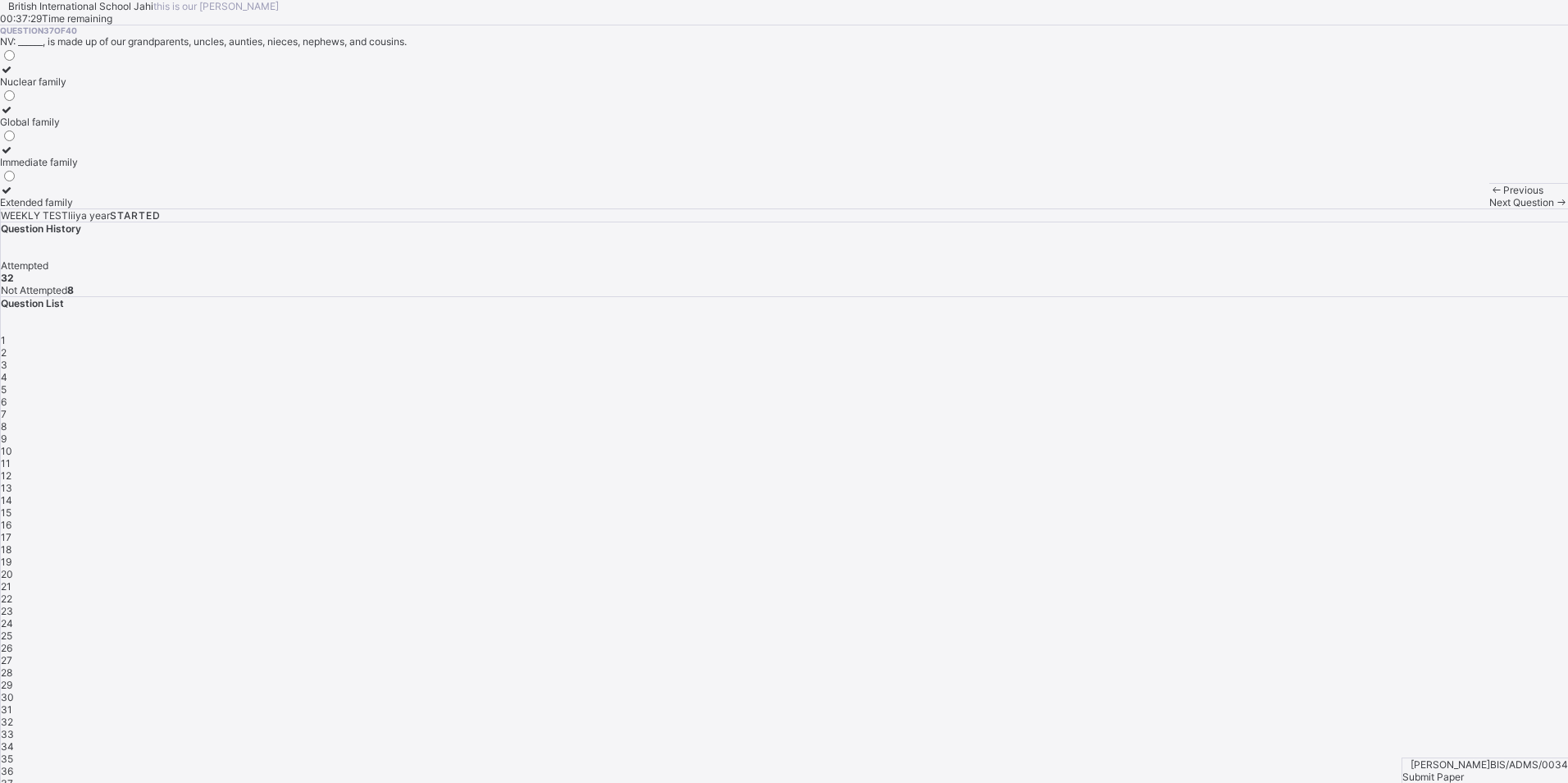
click at [78, 196] on div at bounding box center [39, 189] width 78 height 12
drag, startPoint x: 1335, startPoint y: 442, endPoint x: 1288, endPoint y: 471, distance: 55.2
click at [1288, 471] on div "1 2 3 4 5 6 7 8 9 10 11 12 13 14 15 16 17 18 19 20 21 22 23 24 25 26 27 28 29 3…" at bounding box center [784, 580] width 1567 height 492
click at [1179, 209] on div "British International School Jahi this is our [PERSON_NAME] 00:37:26 Time remai…" at bounding box center [784, 104] width 1568 height 209
click at [1489, 209] on span "Next Question" at bounding box center [1521, 201] width 65 height 12
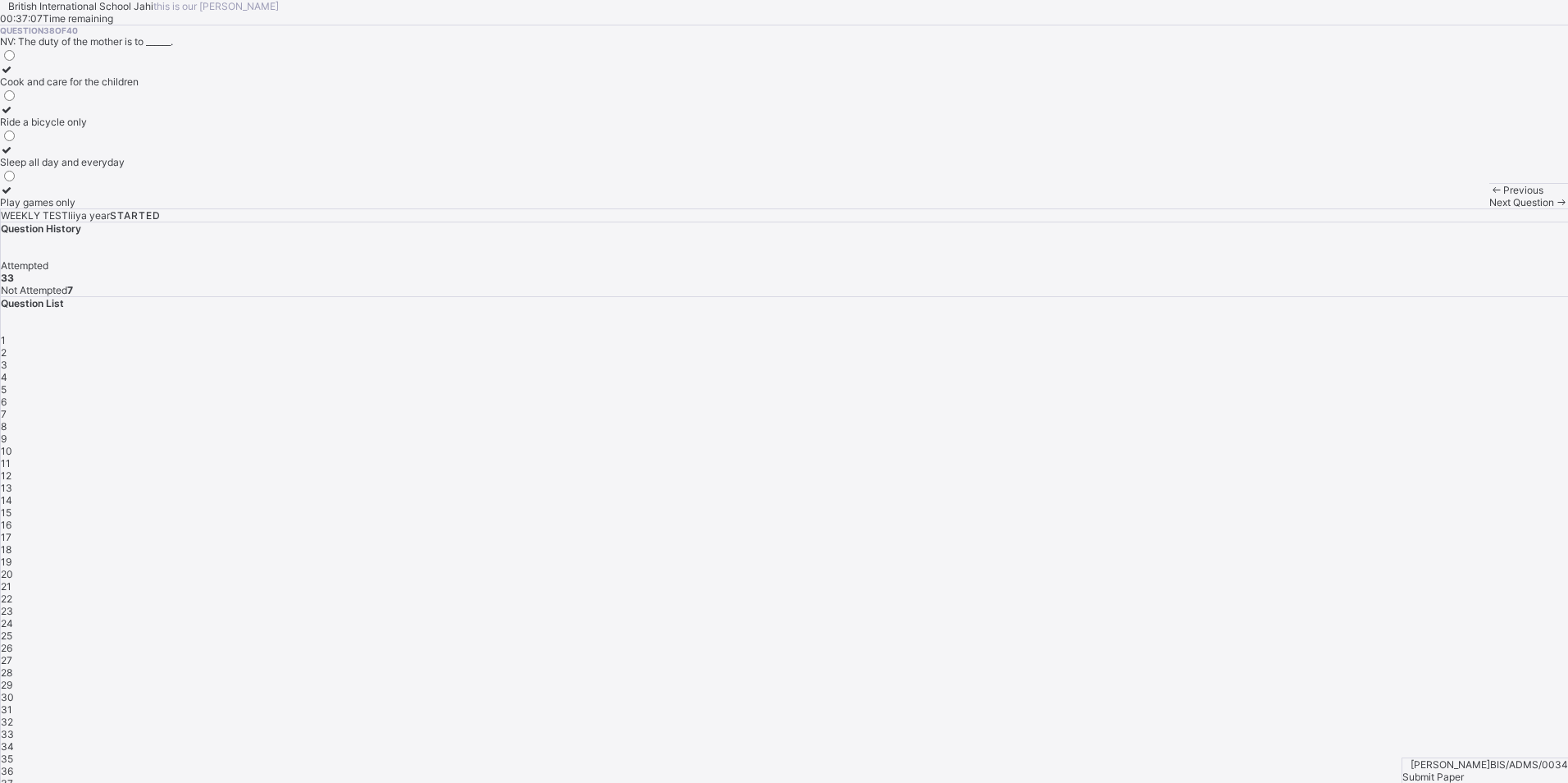
drag, startPoint x: 112, startPoint y: 215, endPoint x: 121, endPoint y: 213, distance: 9.2
click at [121, 209] on div "Cook and care for the children Ride a bicycle only Sleep all day and everyday P…" at bounding box center [69, 128] width 139 height 160
click at [139, 88] on label "Cook and care for the children" at bounding box center [69, 76] width 139 height 24
click at [1489, 209] on div "Next Question" at bounding box center [1528, 201] width 78 height 12
click at [130, 88] on div "Father, mother, and children" at bounding box center [65, 81] width 130 height 12
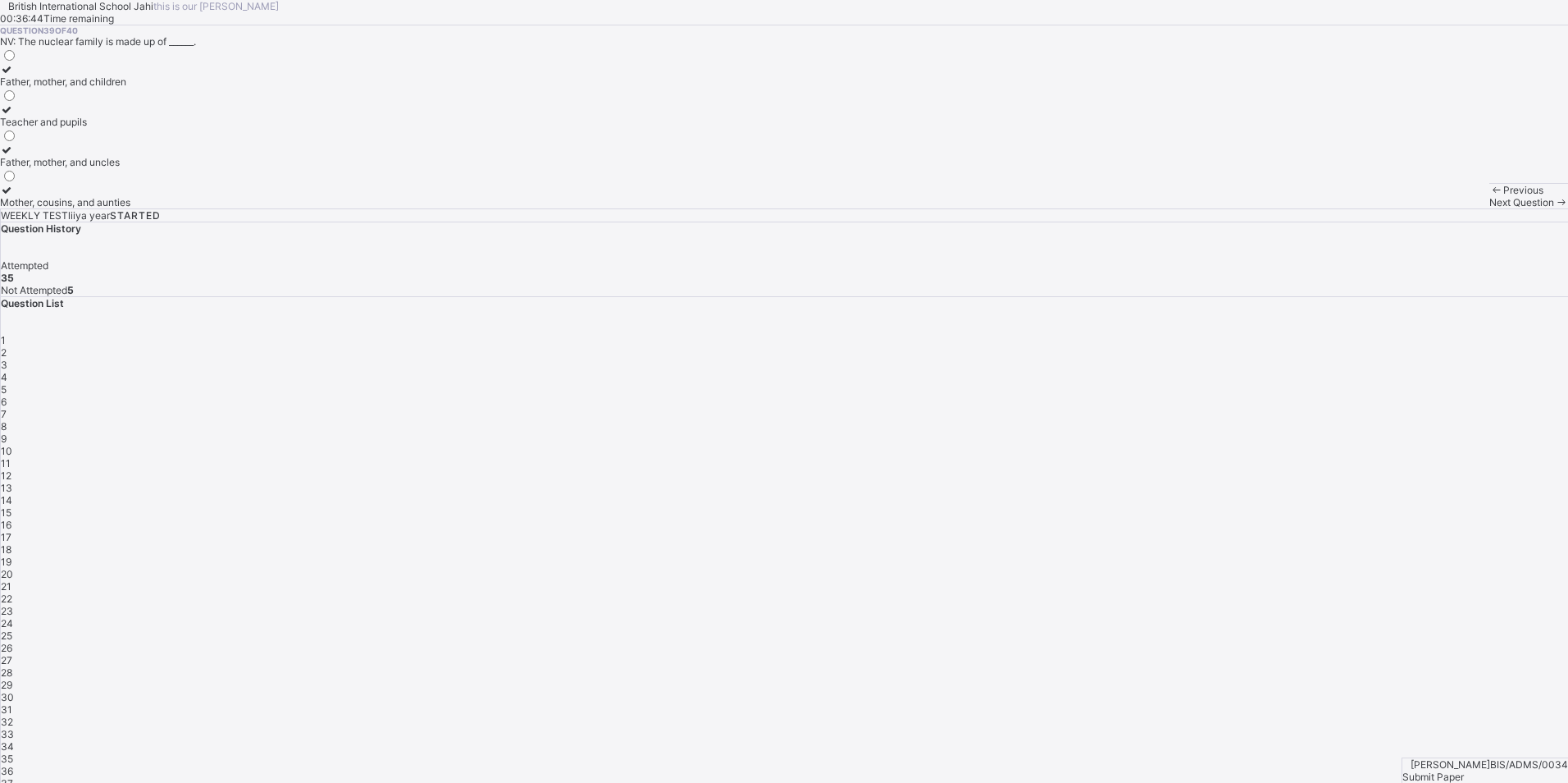
click at [1554, 209] on span at bounding box center [1561, 201] width 14 height 12
click at [192, 88] on label "A group of people closely related by blood" at bounding box center [96, 76] width 192 height 24
click at [1482, 757] on div "[PERSON_NAME] BIS/ADMS/0034 Submit Paper" at bounding box center [1484, 769] width 167 height 25
click at [1474, 770] on div "Submit Paper" at bounding box center [1485, 776] width 166 height 12
